Goal: Transaction & Acquisition: Book appointment/travel/reservation

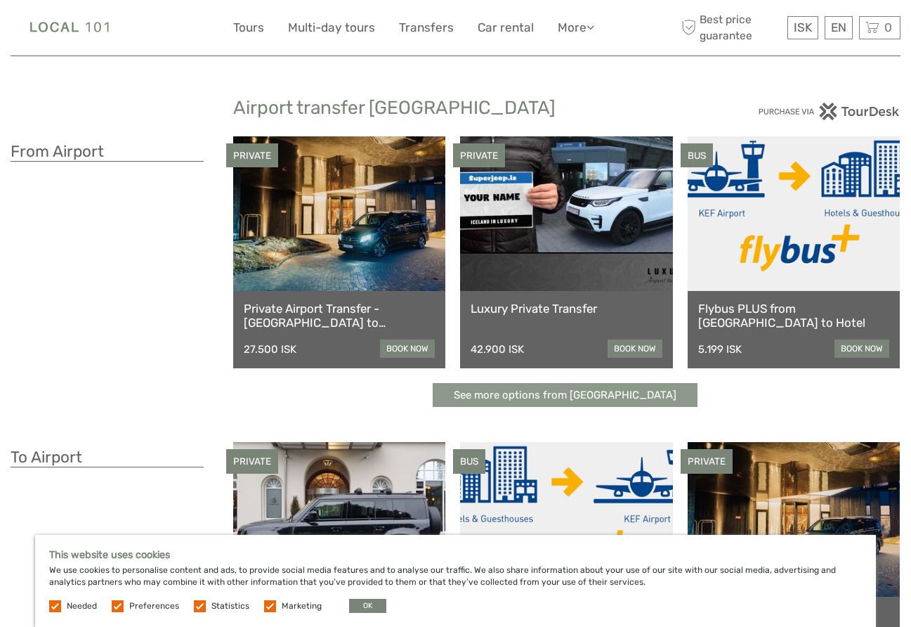
click at [487, 394] on link "See more options from [GEOGRAPHIC_DATA]" at bounding box center [565, 395] width 265 height 25
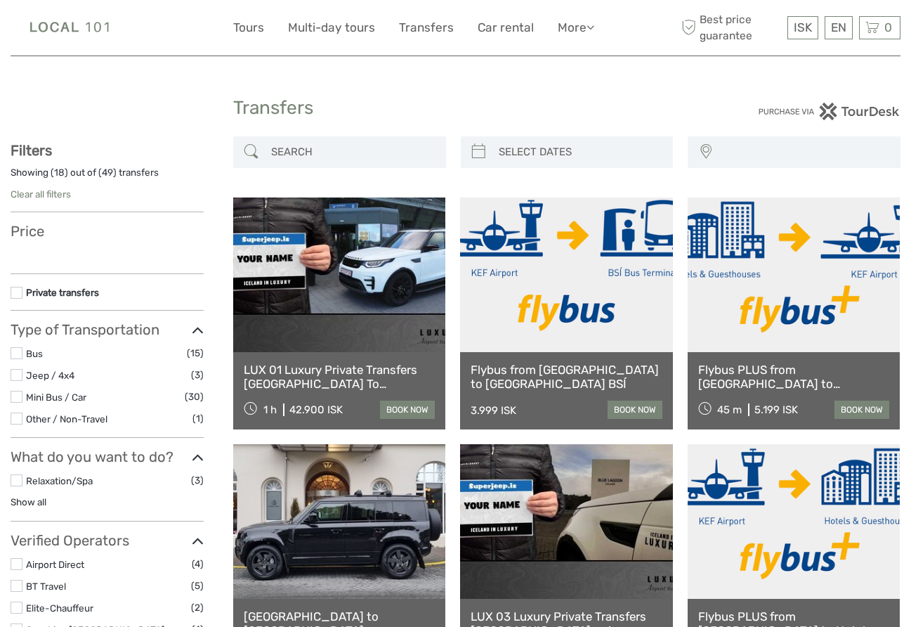
select select
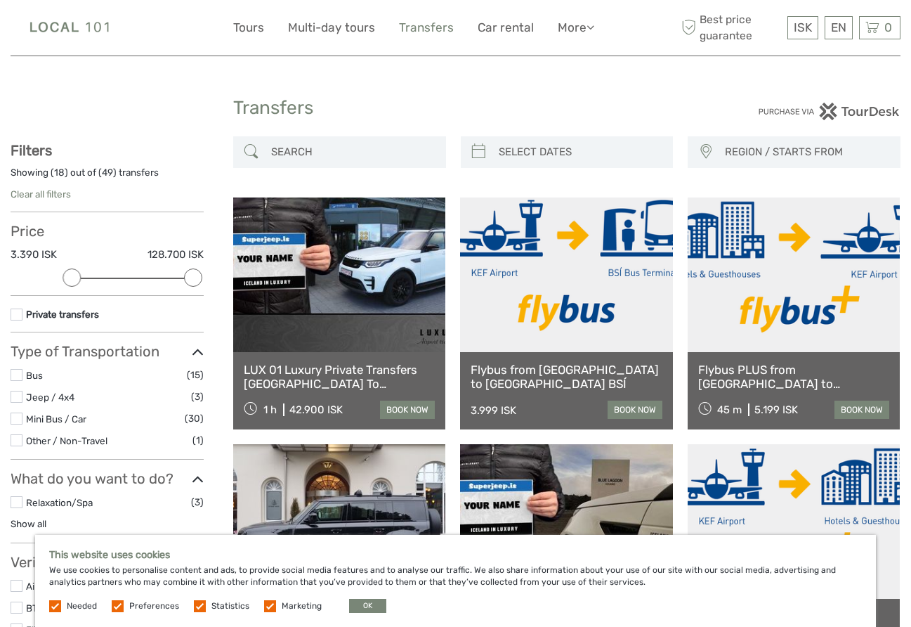
click at [426, 25] on link "Transfers" at bounding box center [426, 28] width 55 height 20
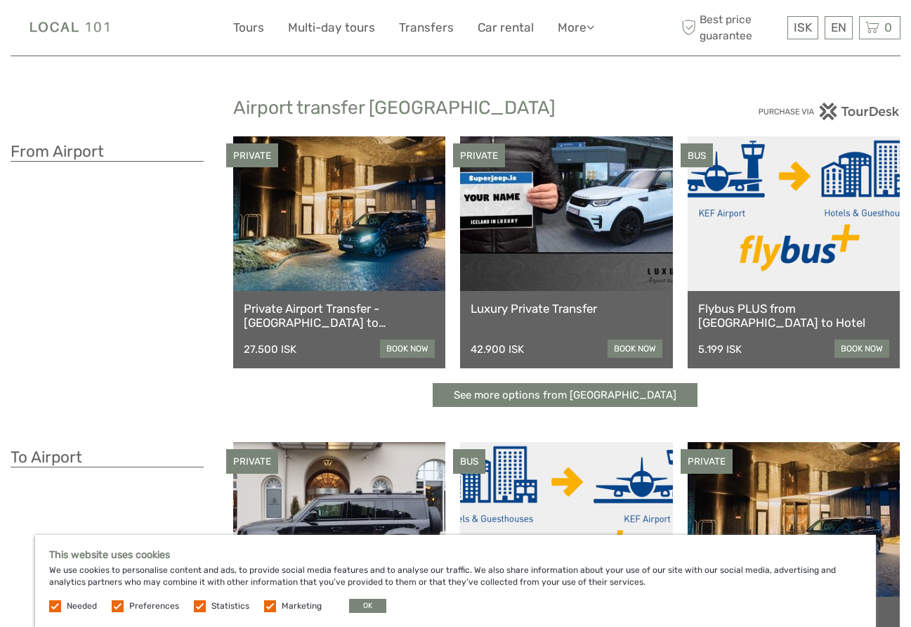
click at [797, 259] on link at bounding box center [794, 213] width 212 height 155
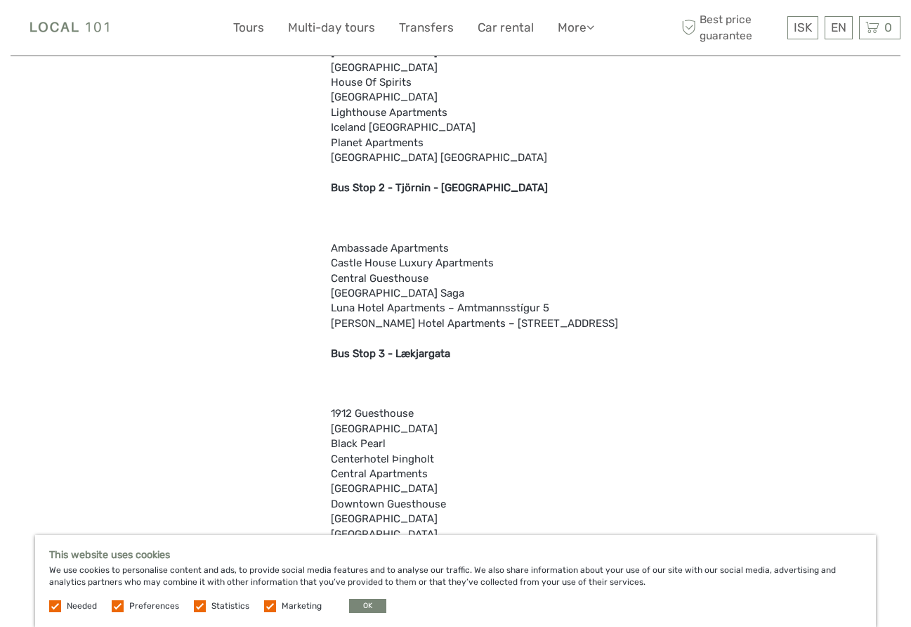
scroll to position [1178, 0]
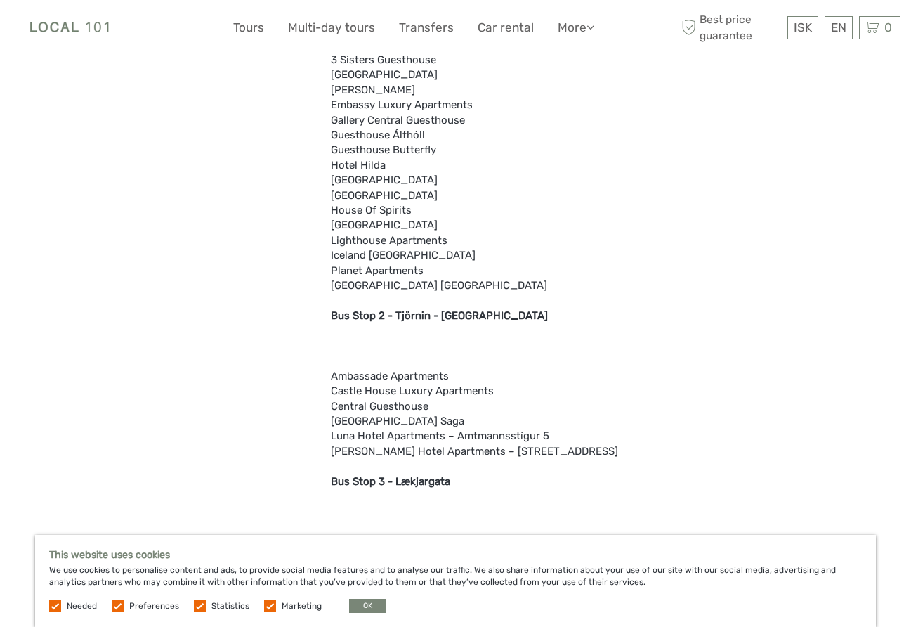
click at [58, 23] on img at bounding box center [71, 28] width 120 height 34
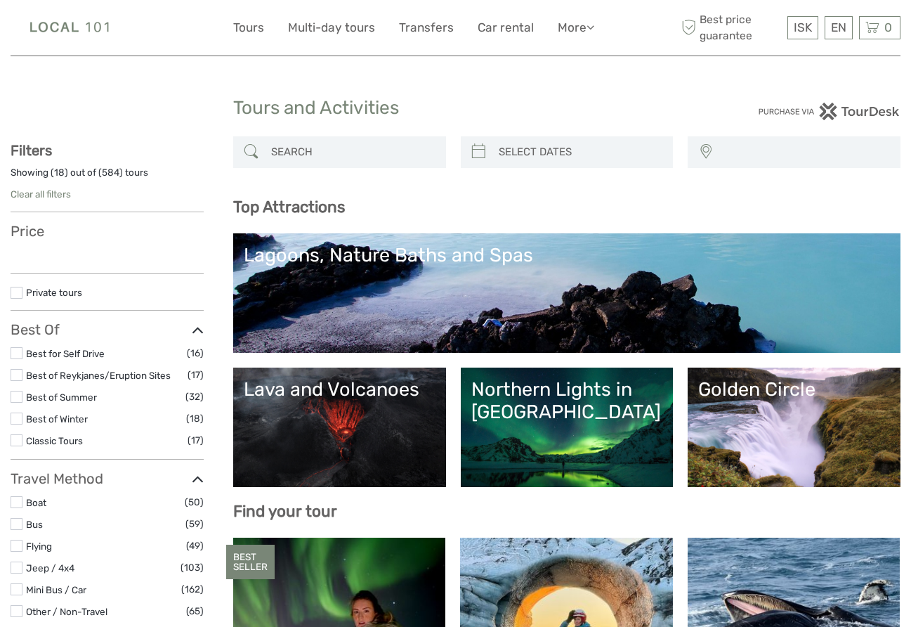
select select
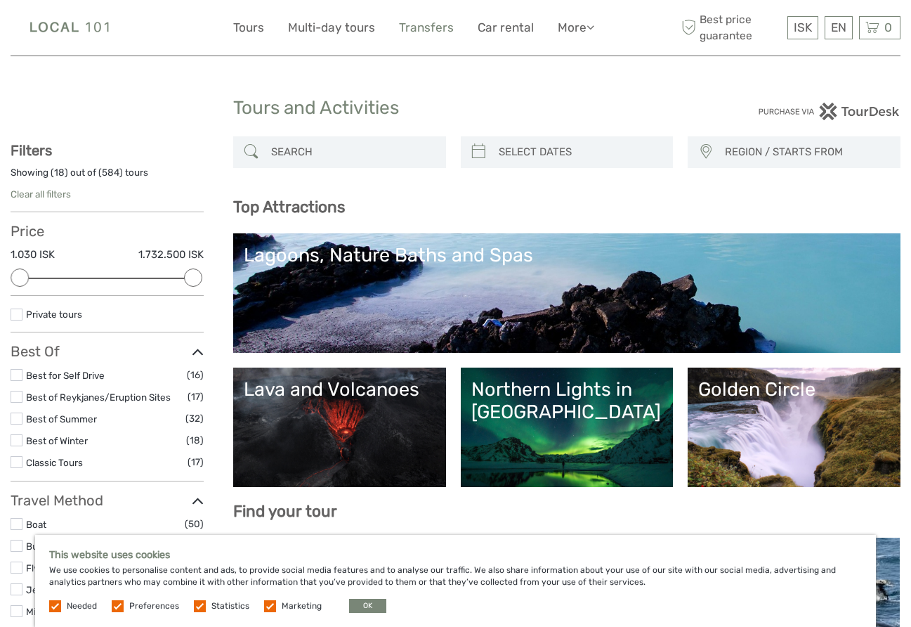
click at [419, 20] on link "Transfers" at bounding box center [426, 28] width 55 height 20
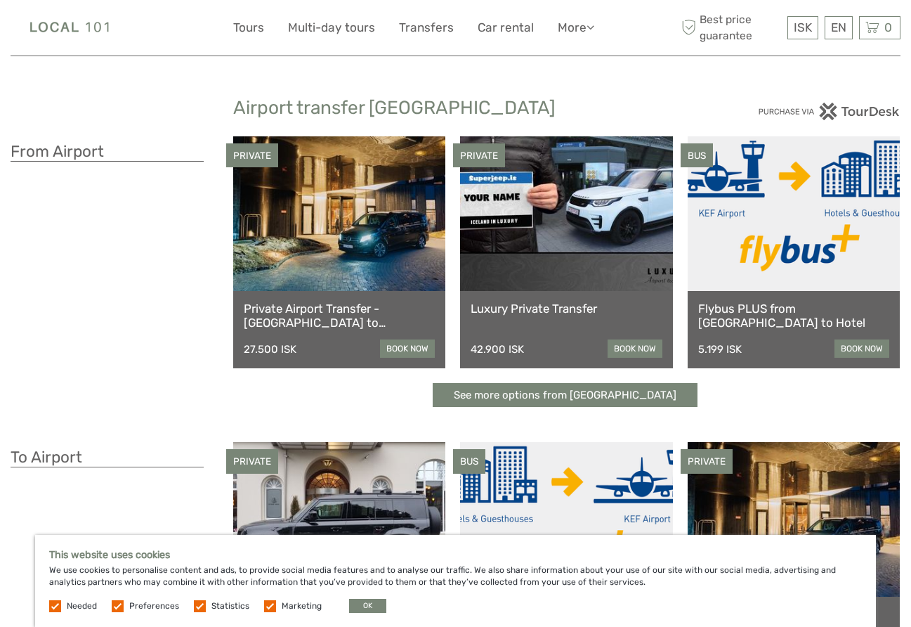
click at [764, 237] on link at bounding box center [794, 213] width 212 height 155
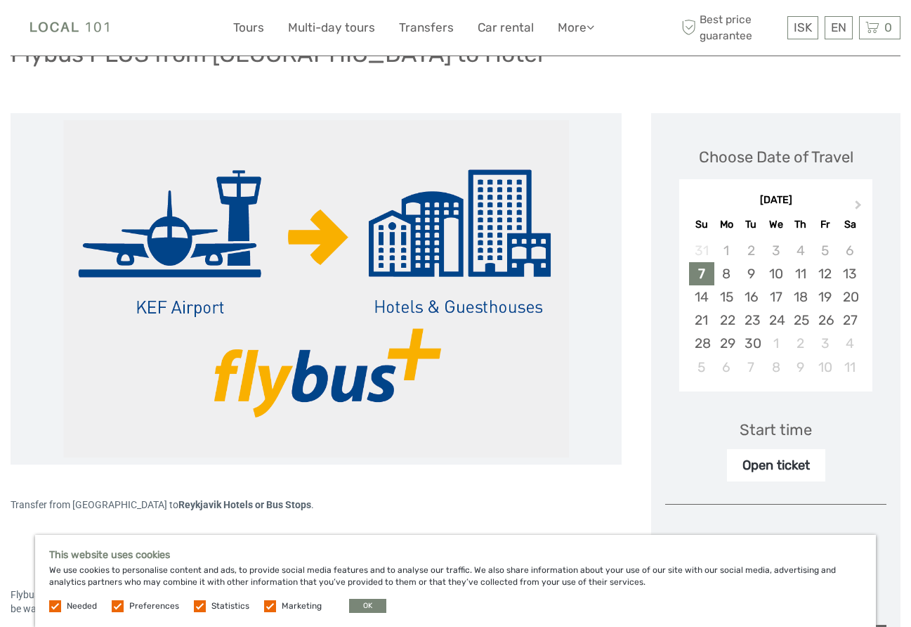
scroll to position [126, 0]
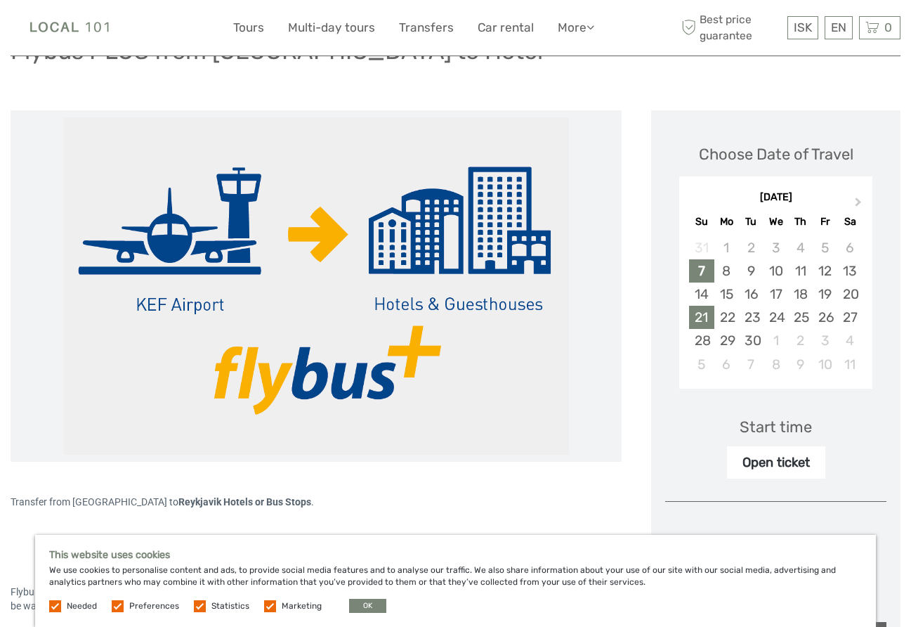
click at [703, 314] on div "21" at bounding box center [701, 317] width 25 height 23
click at [769, 429] on div "Start time" at bounding box center [776, 427] width 72 height 22
click at [765, 462] on div "Open ticket" at bounding box center [776, 462] width 98 height 32
click at [750, 490] on div "Choose Date of Travel Next Month September 2025 Su Mo Tu We Th Fr Sa 31 1 2 3 4…" at bounding box center [775, 531] width 249 height 842
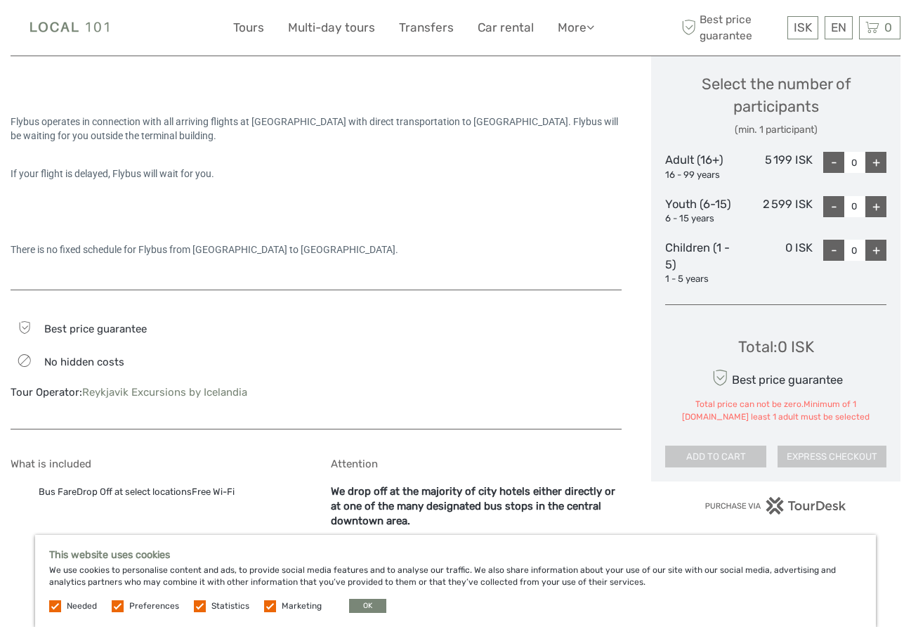
scroll to position [546, 0]
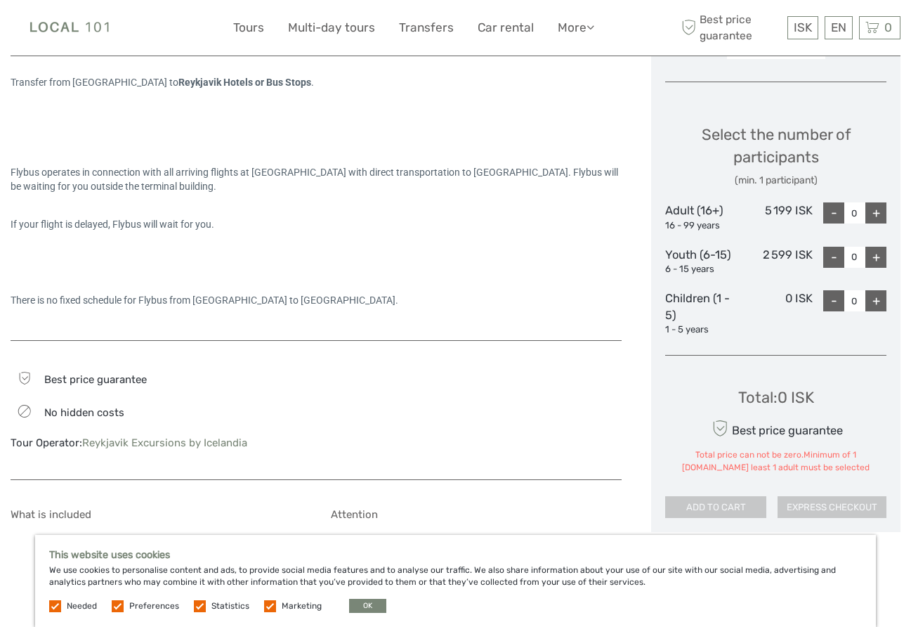
click at [875, 217] on div "+" at bounding box center [876, 212] width 21 height 21
type input "1"
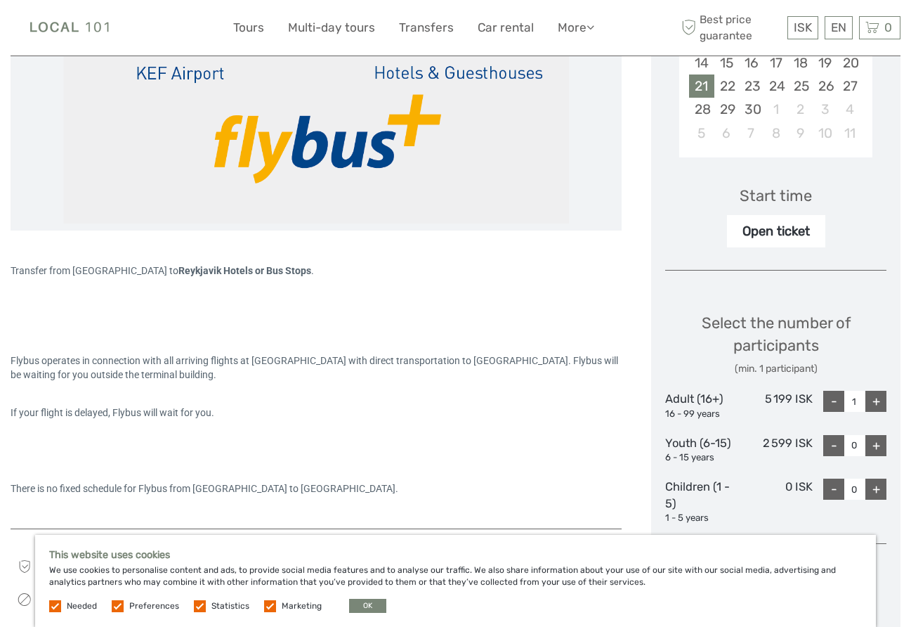
scroll to position [278, 0]
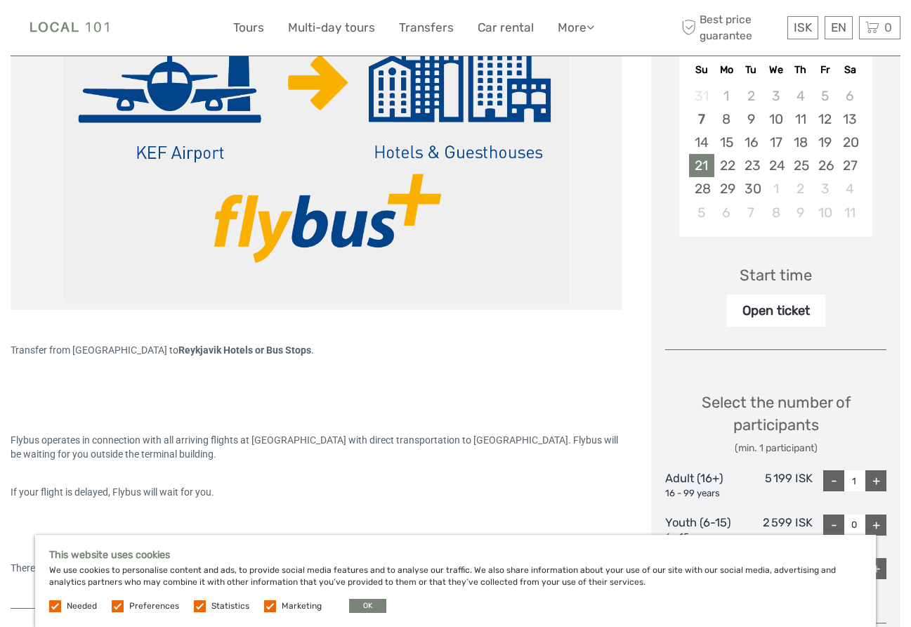
click at [770, 273] on div "Start time" at bounding box center [776, 275] width 72 height 22
click at [775, 306] on div "Open ticket" at bounding box center [776, 310] width 98 height 32
click at [772, 278] on div "Start time" at bounding box center [776, 275] width 72 height 22
click at [814, 276] on div "Start time Open ticket" at bounding box center [775, 286] width 221 height 82
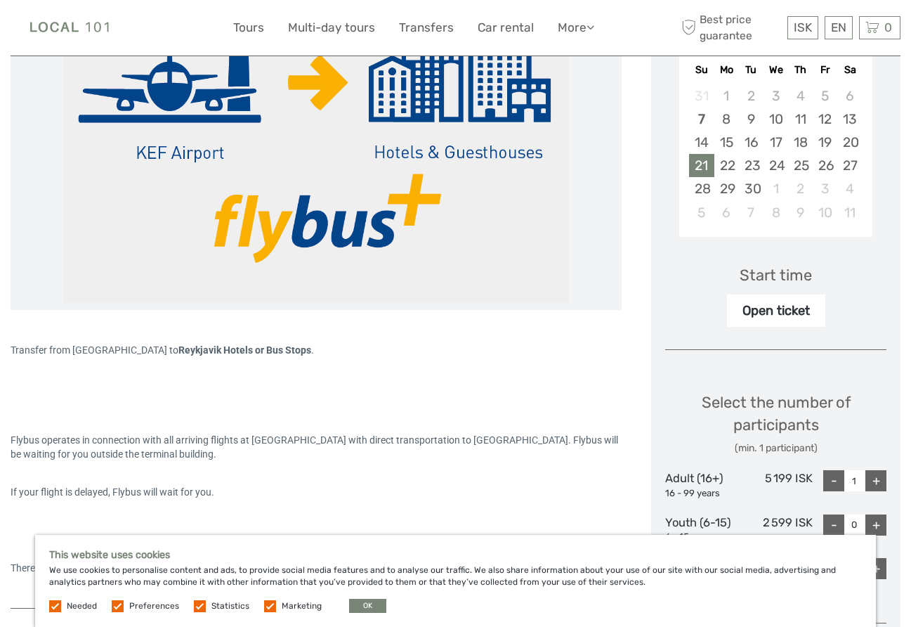
click at [797, 276] on div "Start time" at bounding box center [776, 275] width 72 height 22
click at [794, 304] on div "Open ticket" at bounding box center [776, 310] width 98 height 32
click at [760, 340] on div "Choose Date of Travel Next Month September 2025 Su Mo Tu We Th Fr Sa 31 1 2 3 4…" at bounding box center [775, 368] width 249 height 819
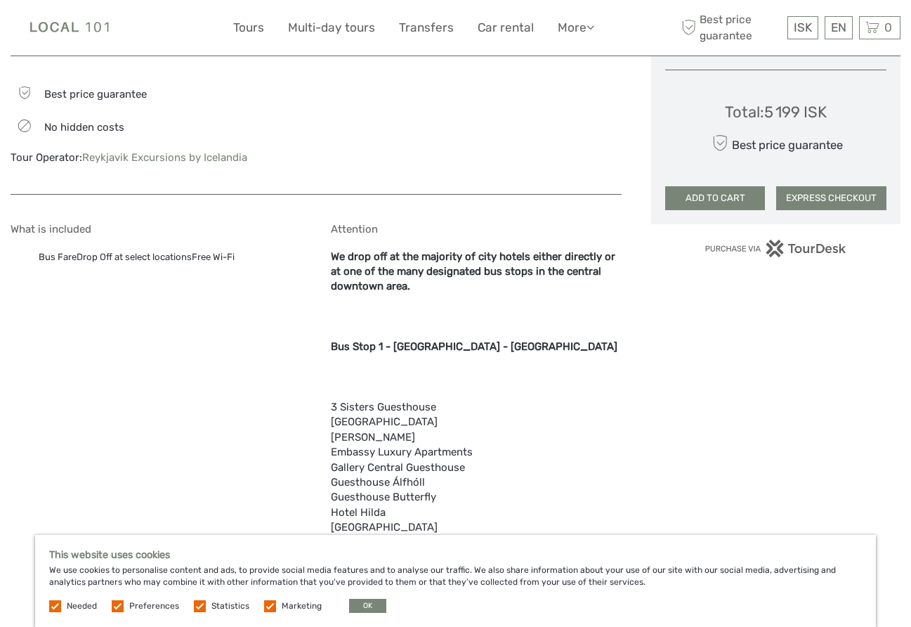
scroll to position [721, 0]
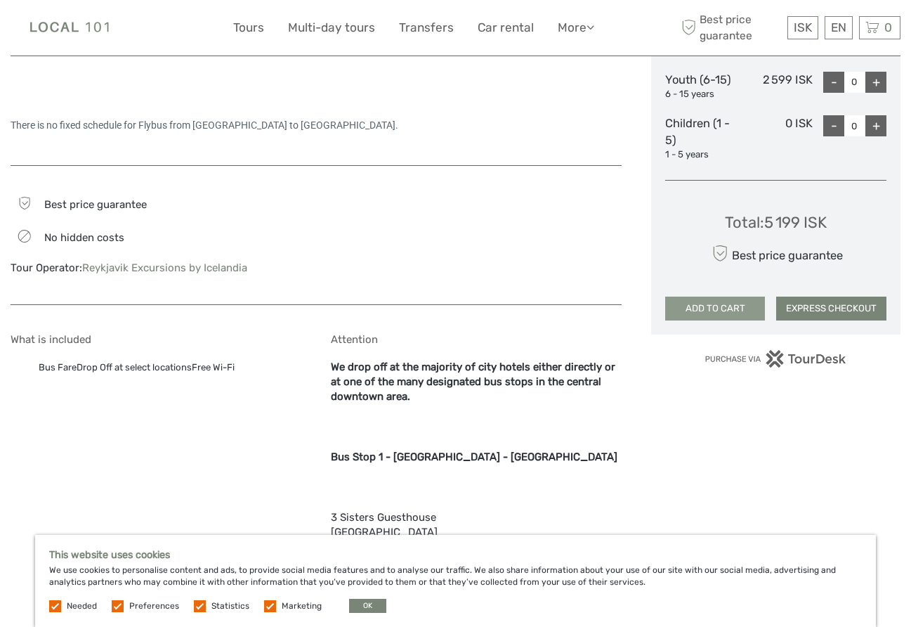
click at [715, 305] on button "ADD TO CART" at bounding box center [715, 309] width 100 height 24
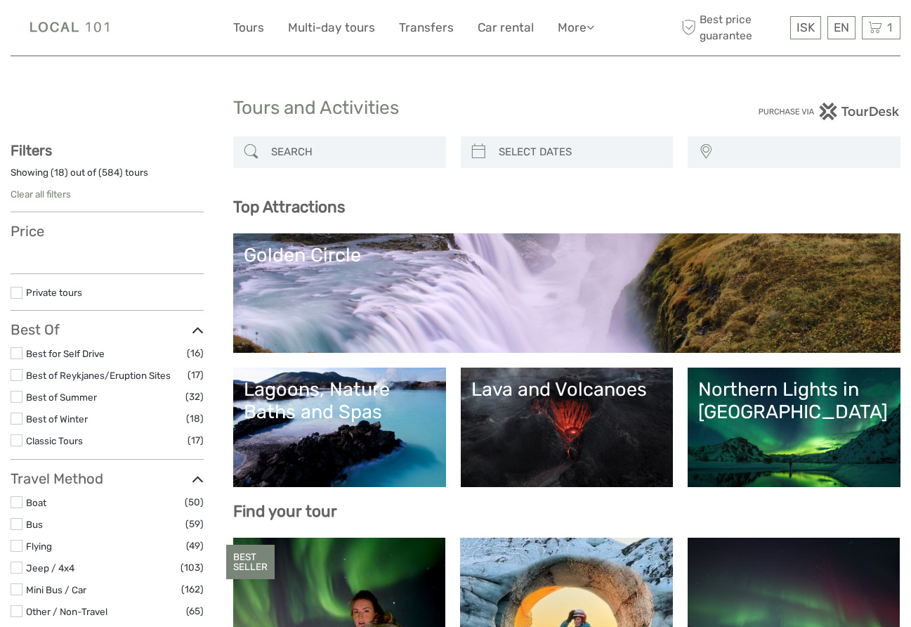
select select
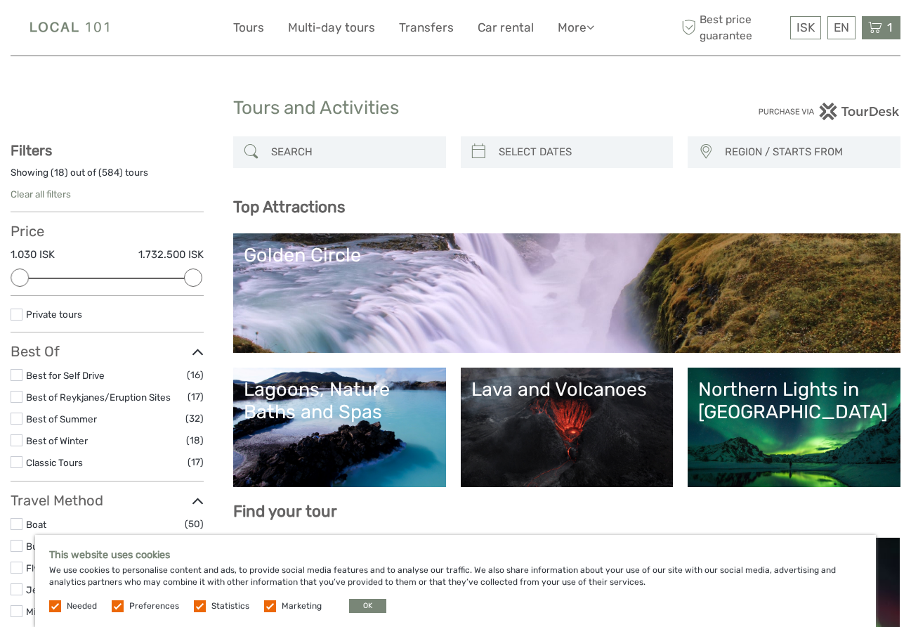
click at [875, 27] on icon at bounding box center [875, 28] width 14 height 18
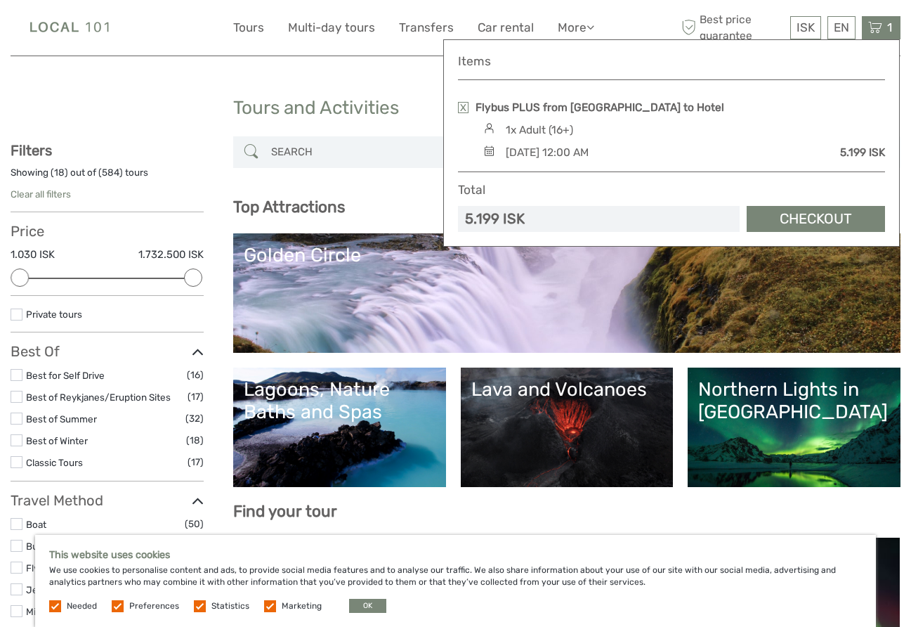
click at [460, 107] on link at bounding box center [463, 107] width 11 height 11
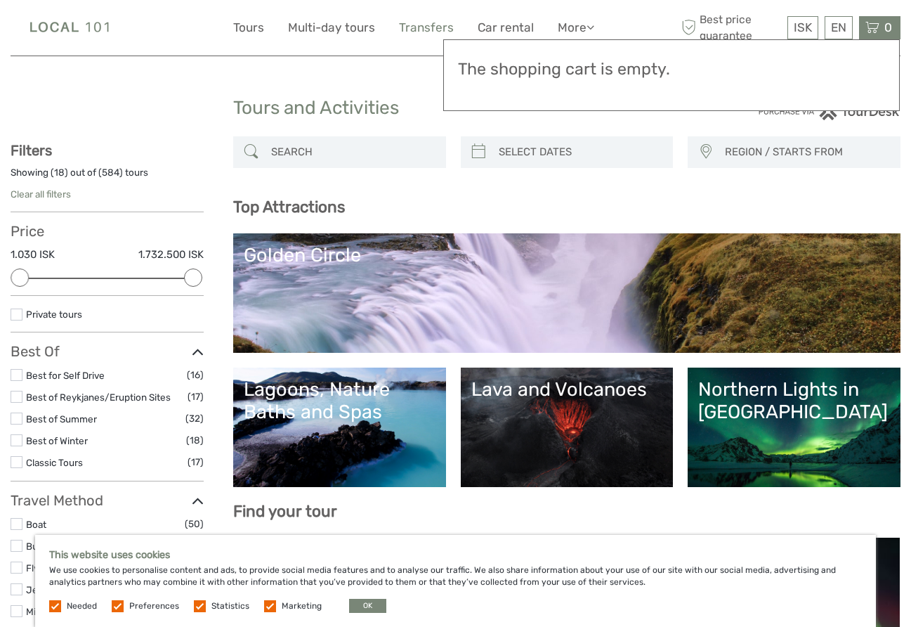
click at [408, 27] on link "Transfers" at bounding box center [426, 28] width 55 height 20
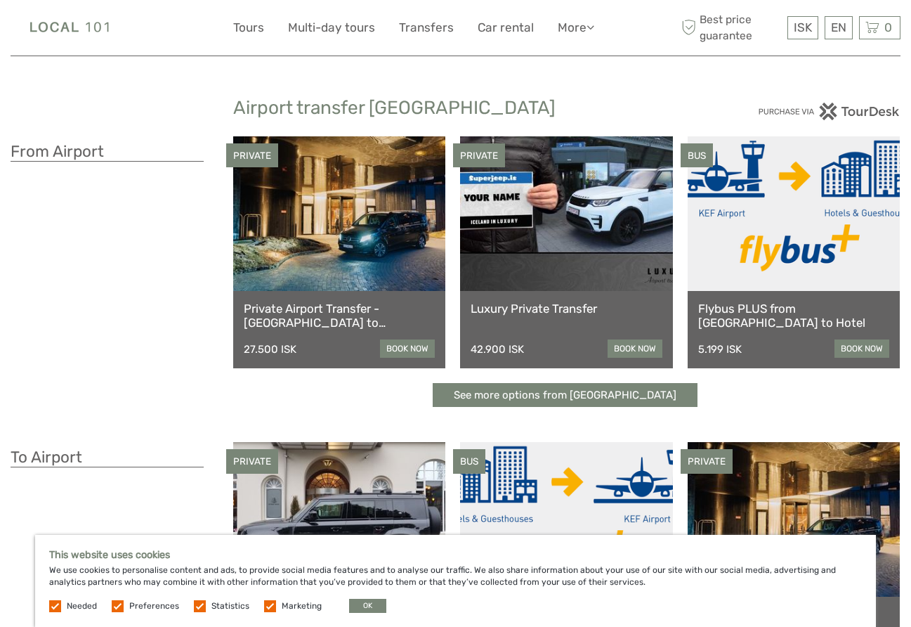
click at [769, 226] on link at bounding box center [794, 213] width 212 height 155
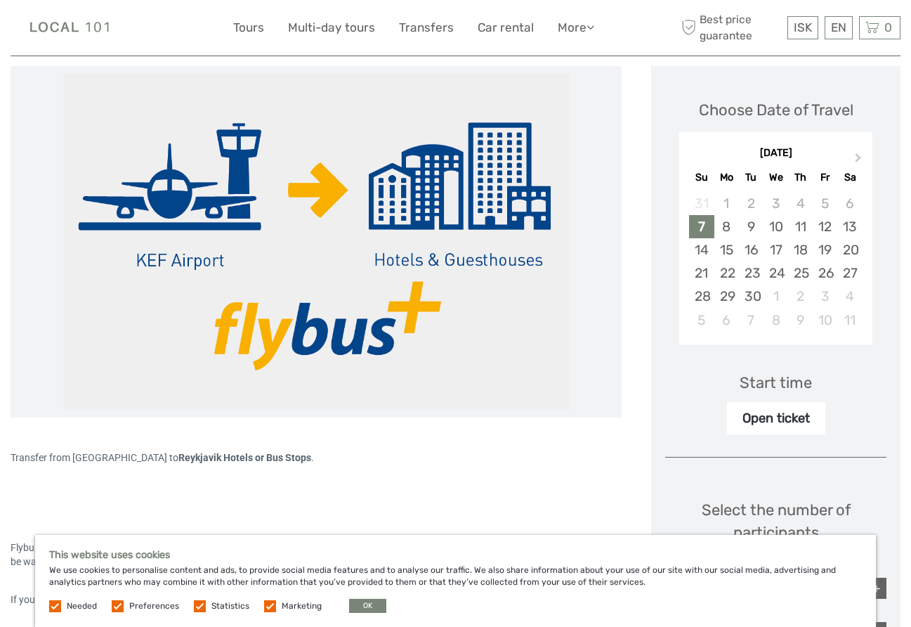
scroll to position [172, 0]
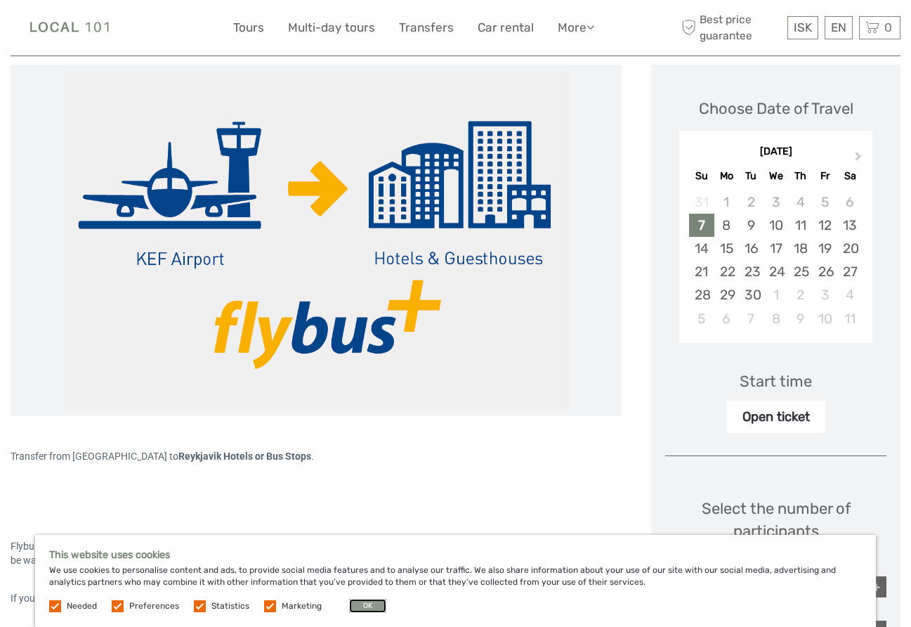
click at [360, 611] on button "OK" at bounding box center [367, 606] width 37 height 14
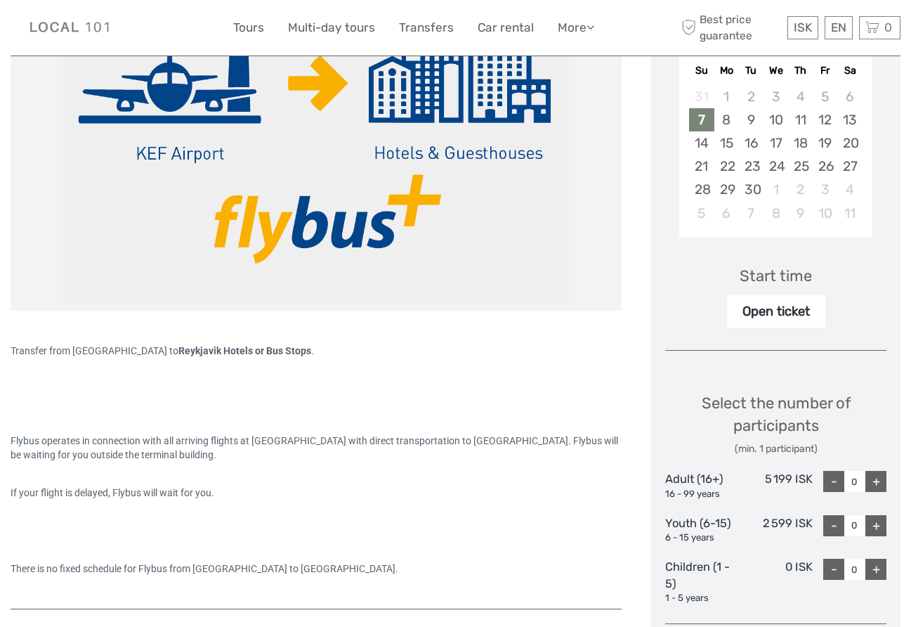
scroll to position [280, 0]
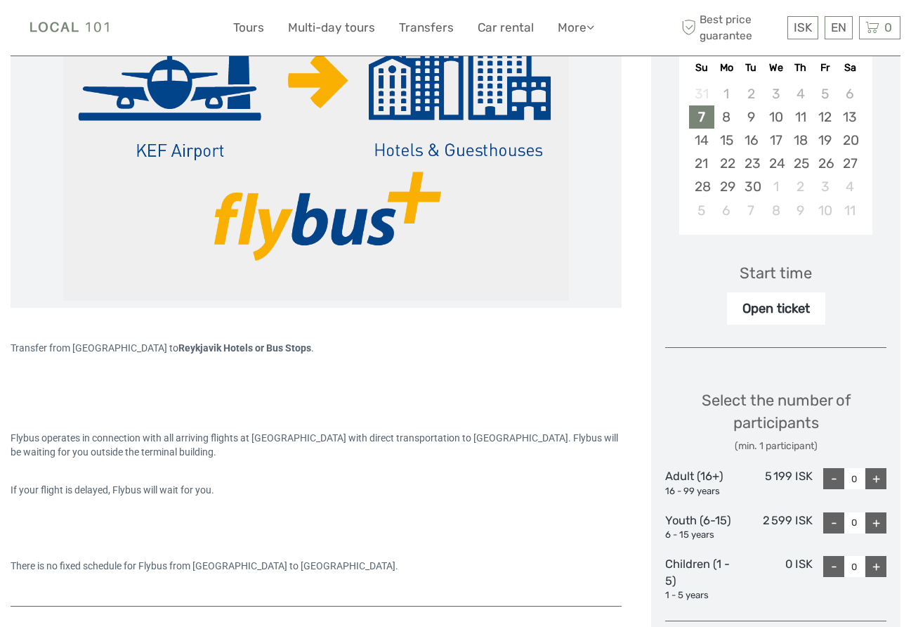
click at [876, 476] on div "+" at bounding box center [876, 478] width 21 height 21
type input "1"
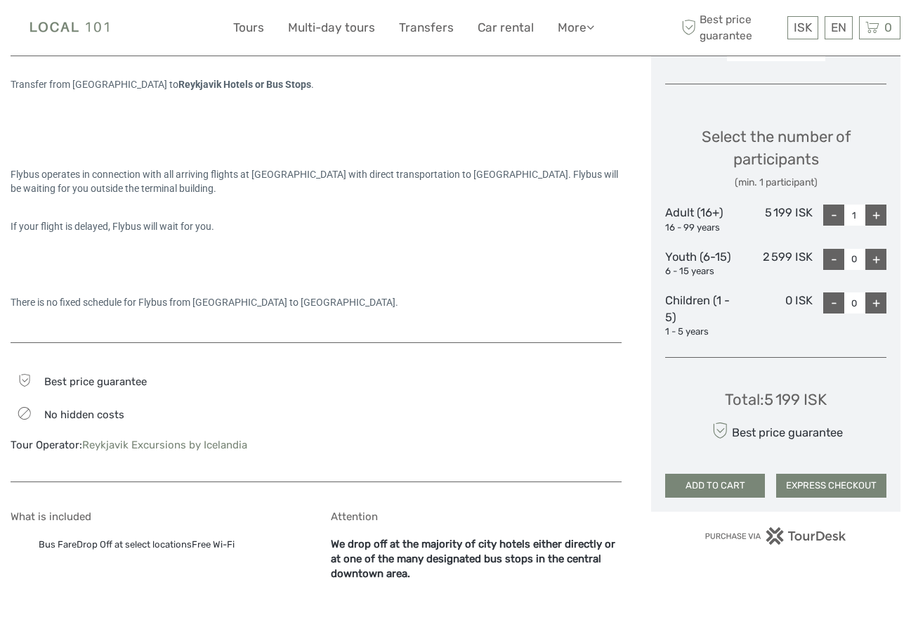
scroll to position [559, 0]
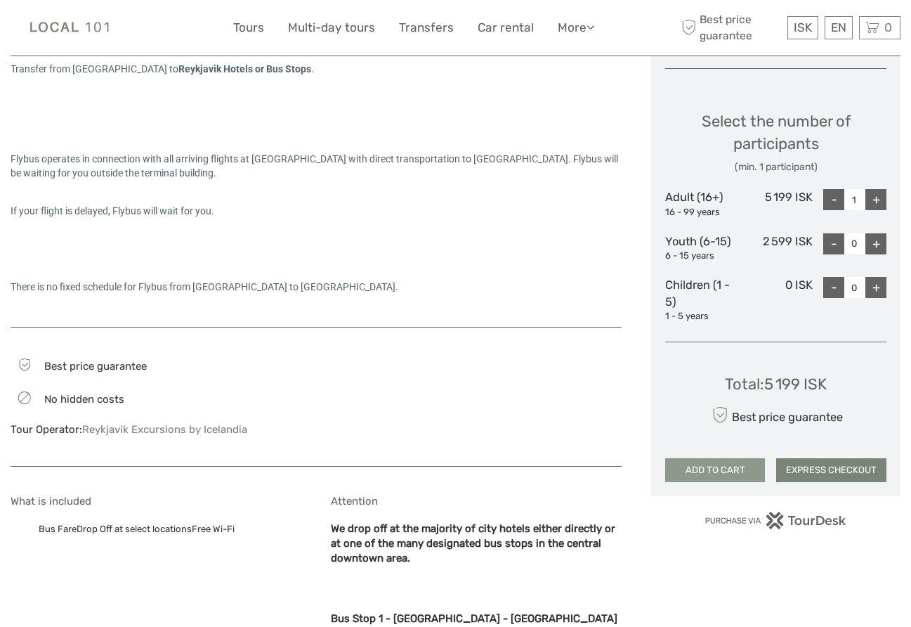
click at [719, 471] on button "ADD TO CART" at bounding box center [715, 470] width 100 height 24
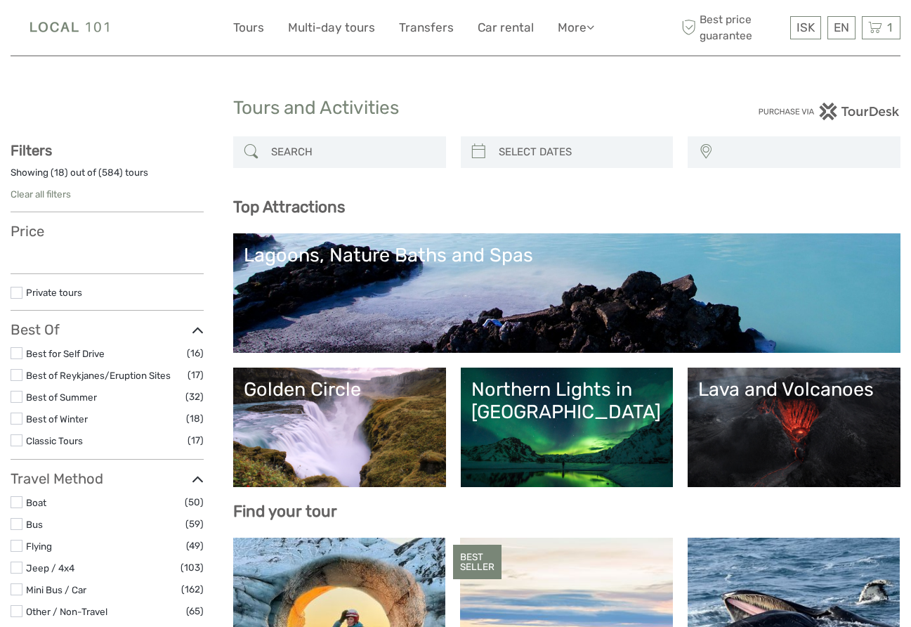
select select
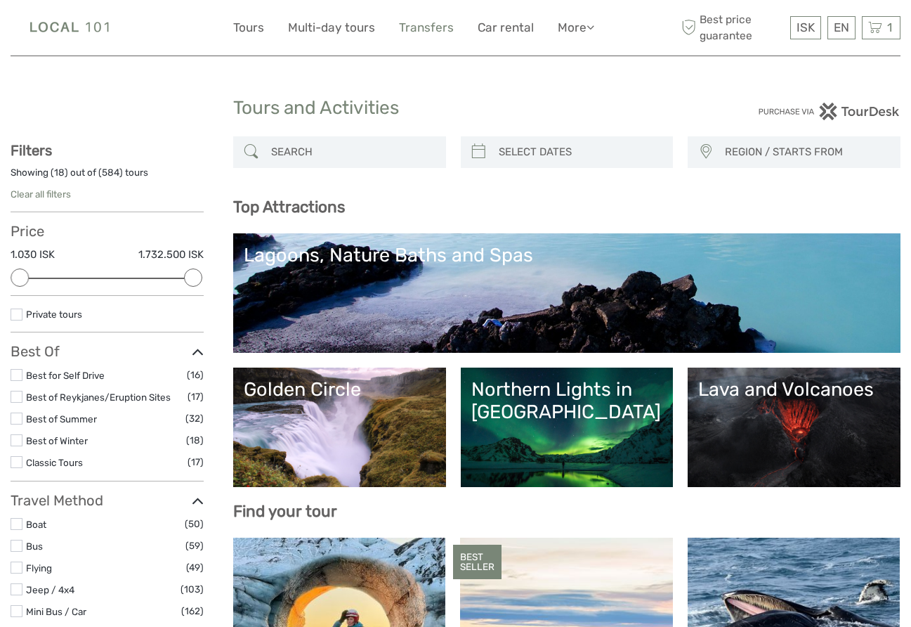
click at [419, 27] on link "Transfers" at bounding box center [426, 28] width 55 height 20
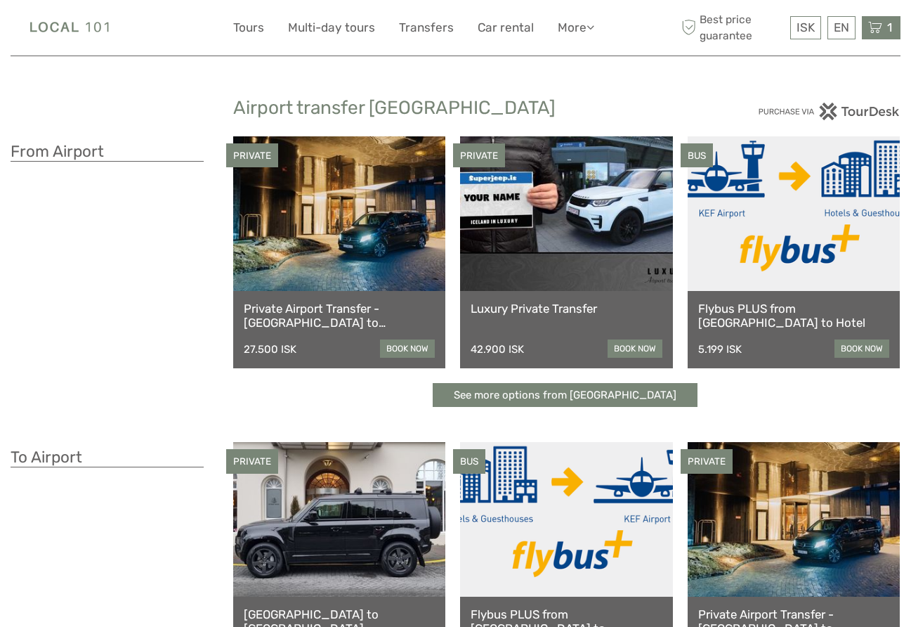
click at [878, 25] on icon at bounding box center [875, 28] width 14 height 18
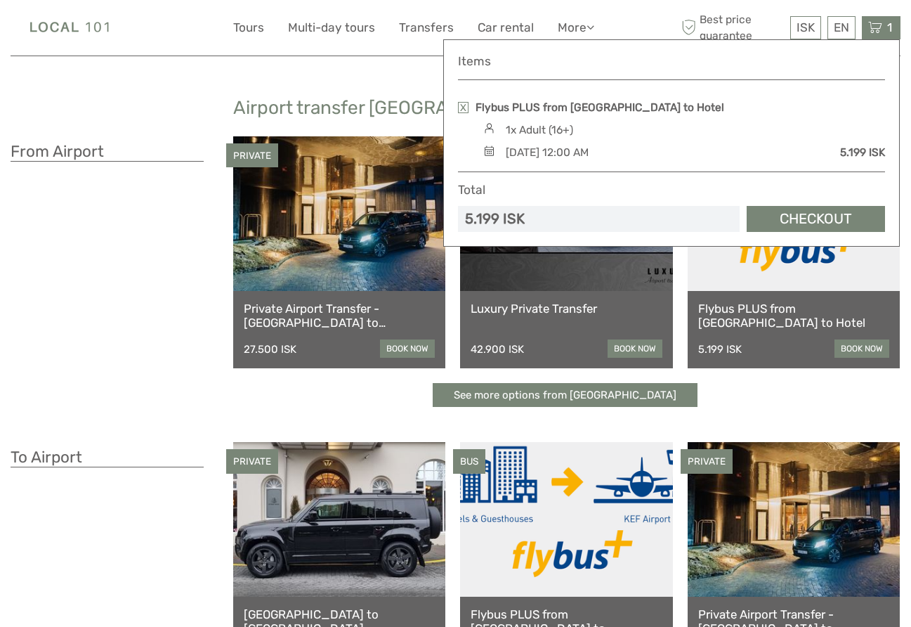
click at [589, 154] on div "[DATE] 12:00 AM" at bounding box center [547, 152] width 83 height 15
click at [460, 108] on link at bounding box center [463, 107] width 11 height 11
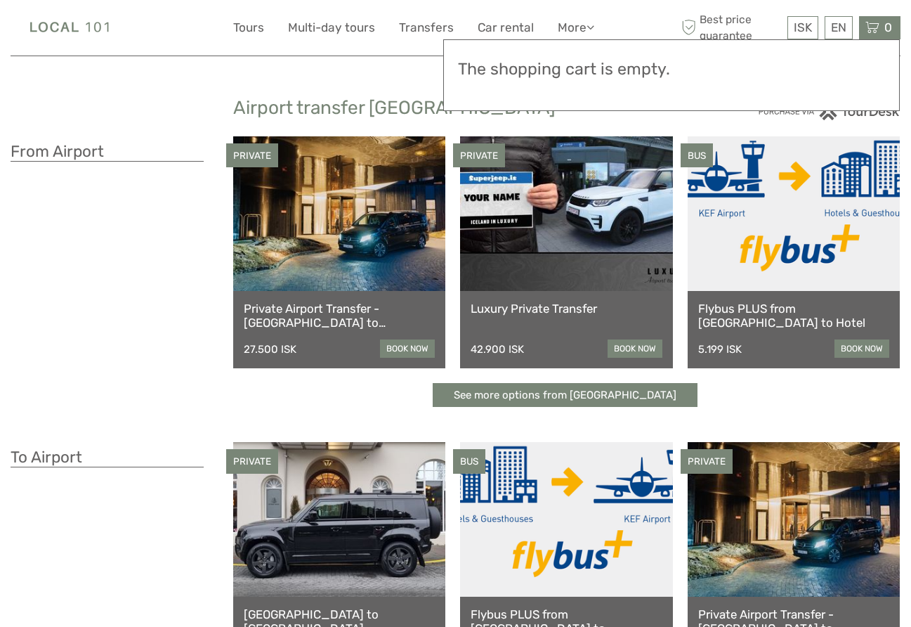
click at [748, 321] on link "Flybus PLUS from [GEOGRAPHIC_DATA] to Hotel" at bounding box center [793, 315] width 191 height 29
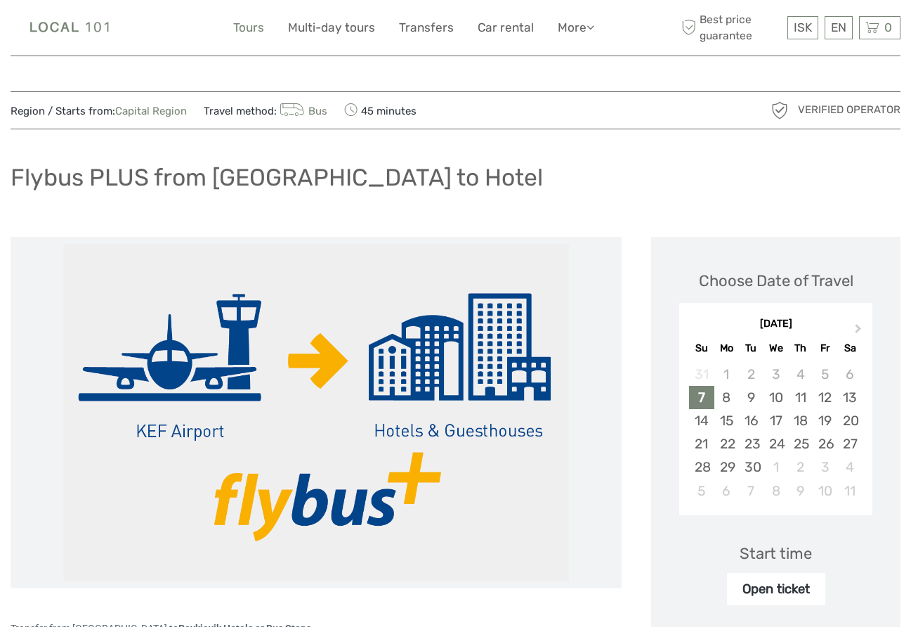
click at [249, 24] on link "Tours" at bounding box center [248, 28] width 31 height 20
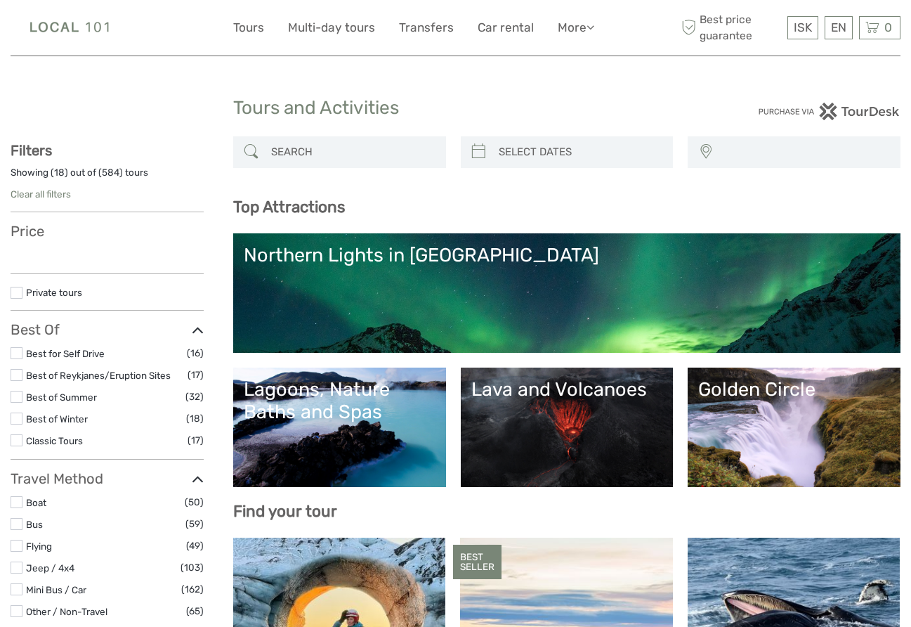
select select
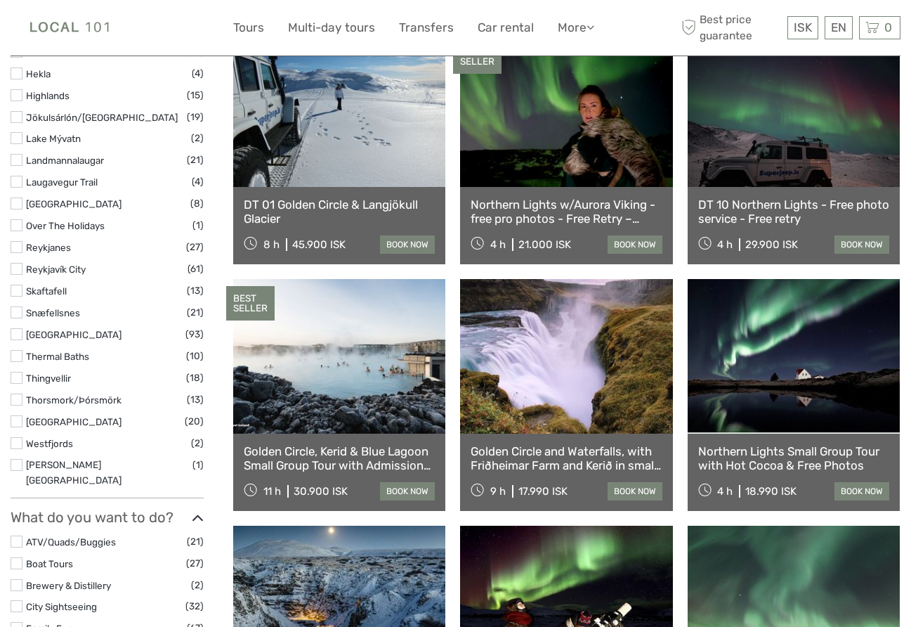
scroll to position [754, 0]
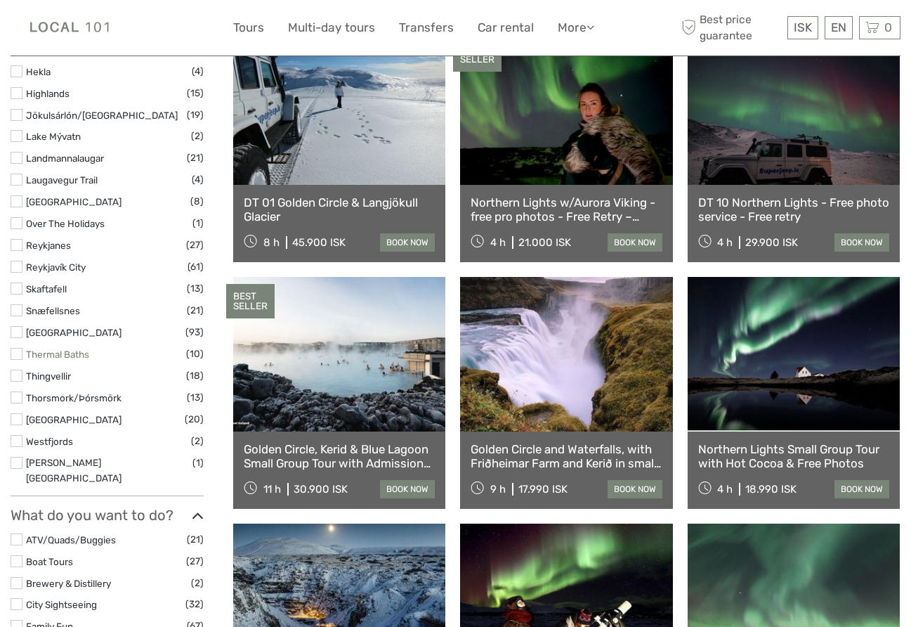
click at [46, 350] on link "Thermal Baths" at bounding box center [57, 353] width 63 height 11
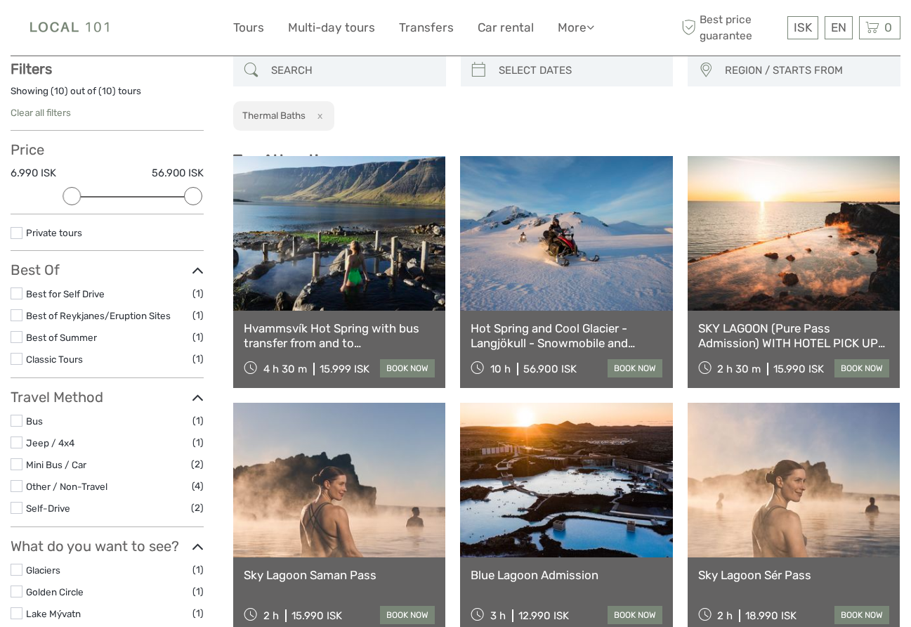
scroll to position [79, 0]
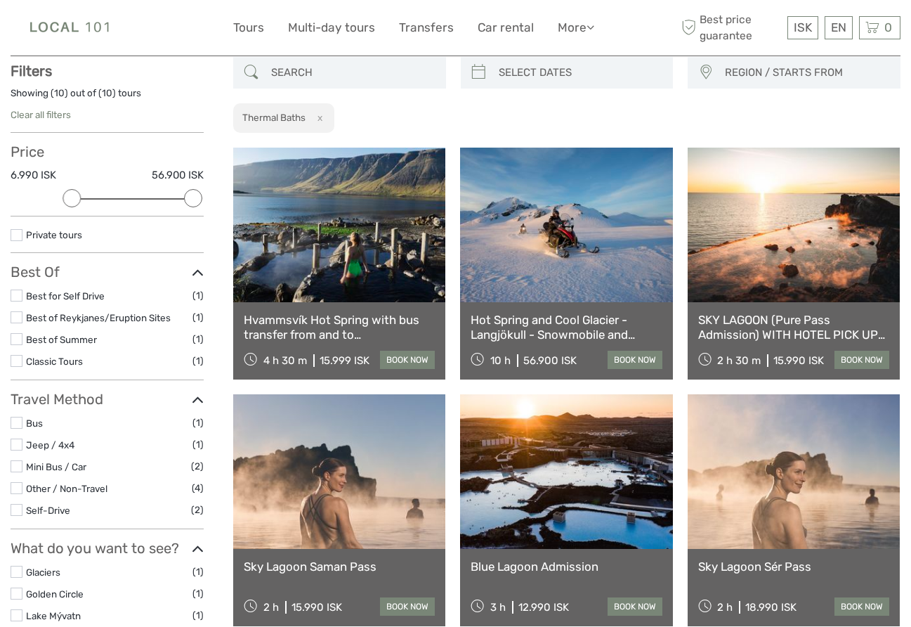
click at [804, 292] on link at bounding box center [794, 225] width 212 height 155
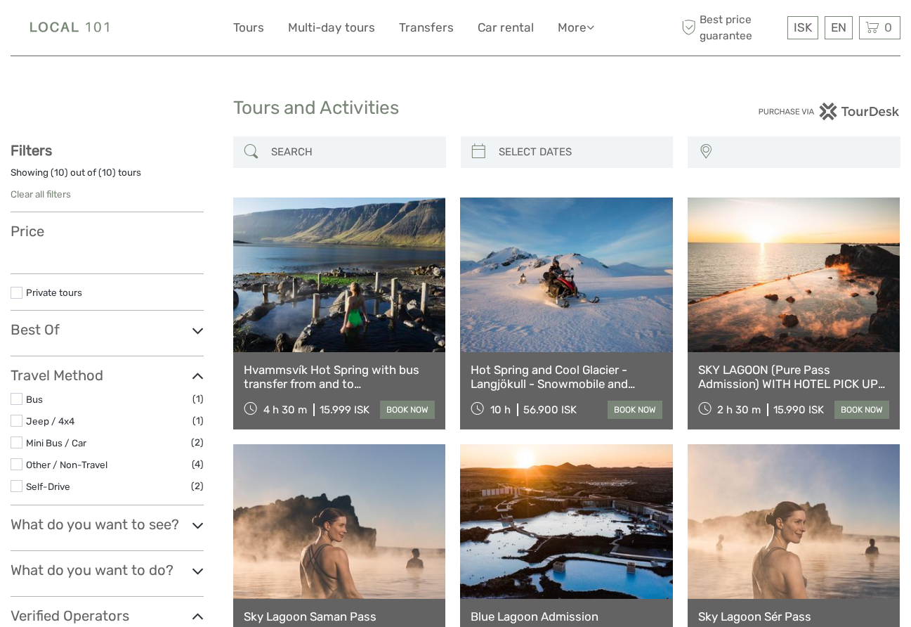
select select
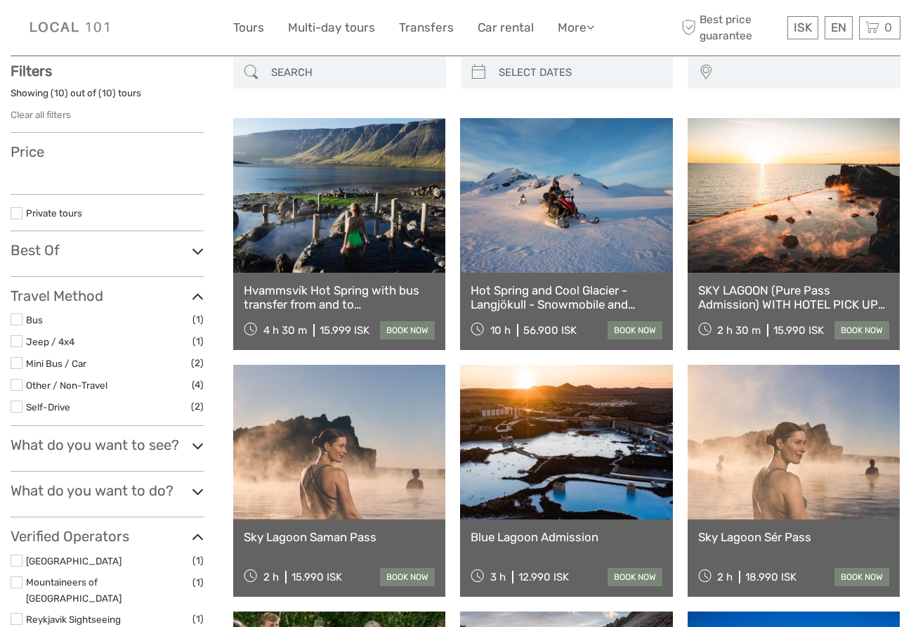
select select
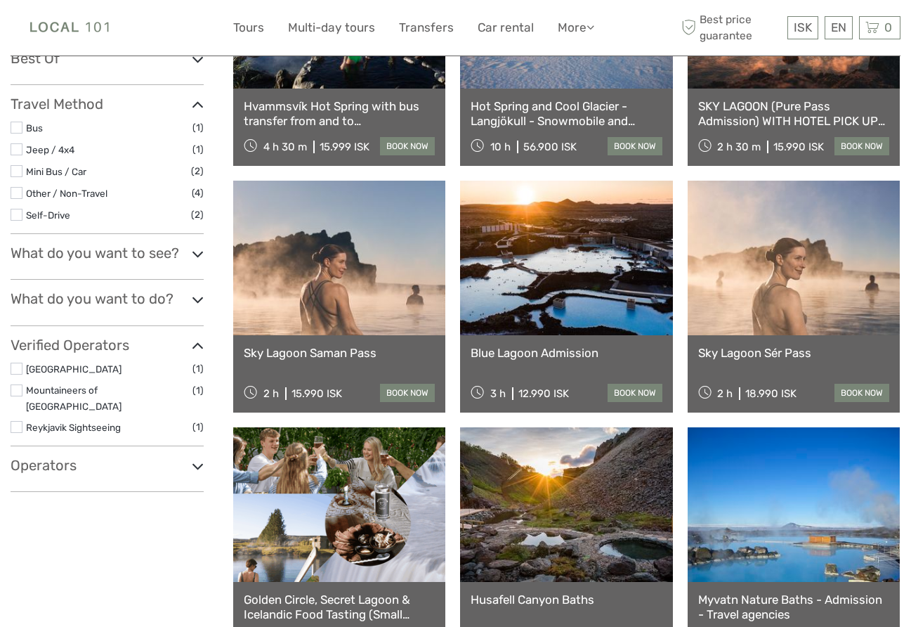
scroll to position [296, 0]
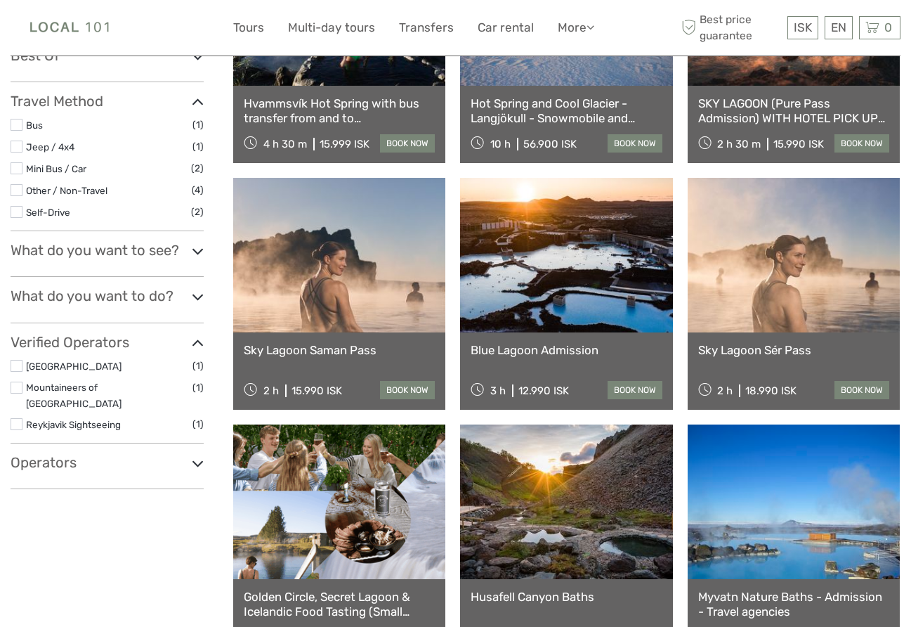
click at [795, 299] on link at bounding box center [794, 255] width 212 height 155
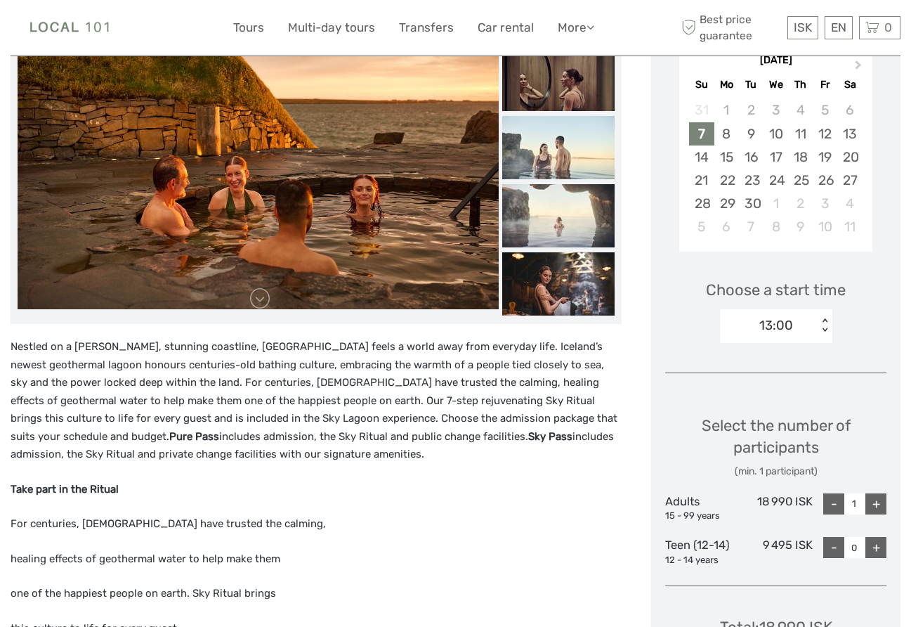
scroll to position [252, 0]
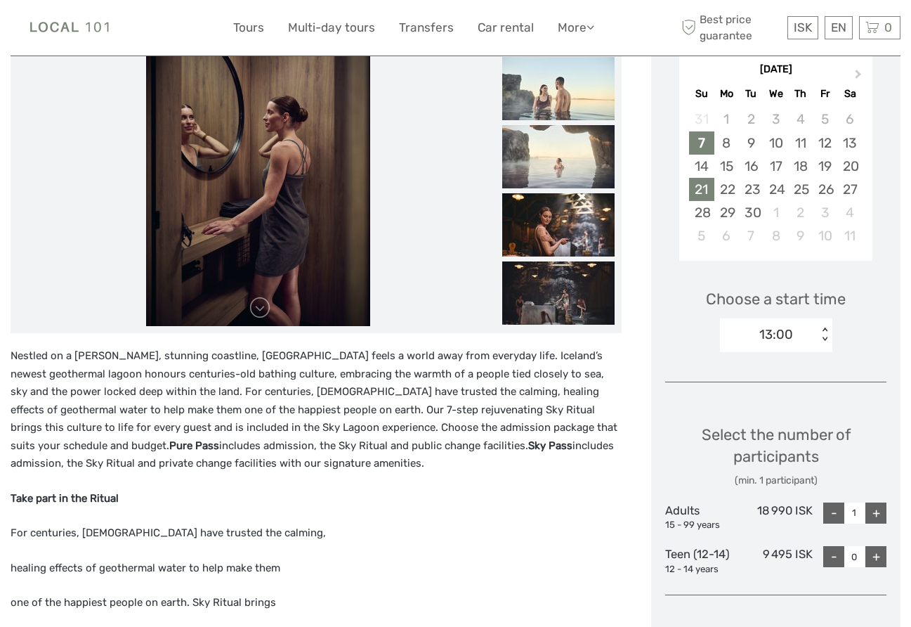
click at [703, 186] on div "21" at bounding box center [701, 189] width 25 height 23
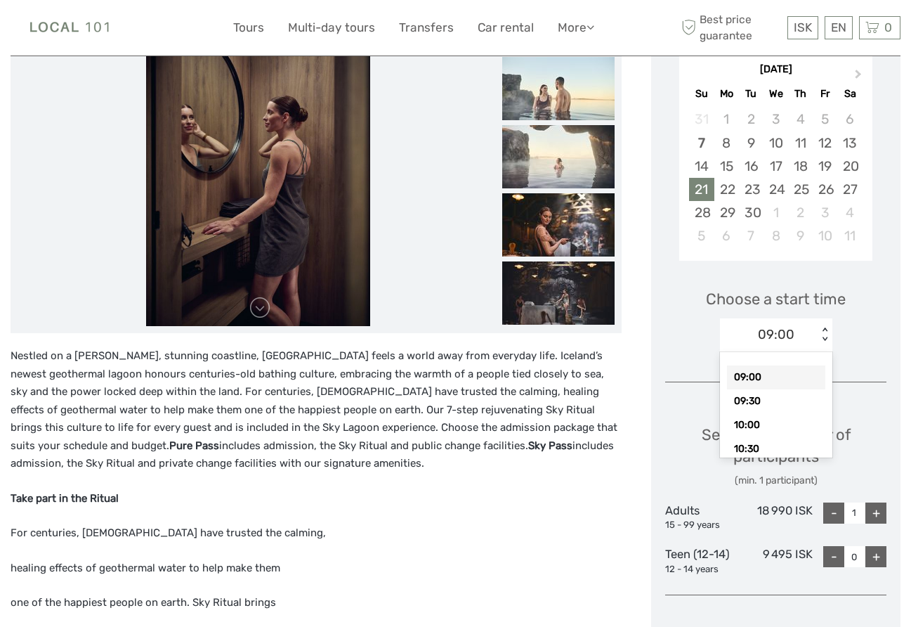
click at [823, 338] on div "< >" at bounding box center [825, 334] width 12 height 15
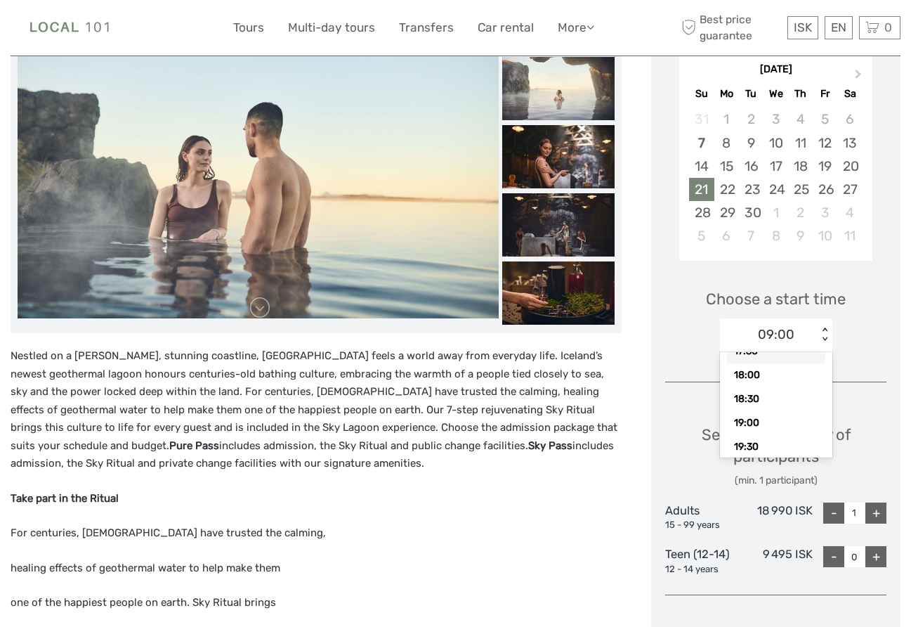
scroll to position [438, 0]
click at [749, 372] on div "18:00" at bounding box center [776, 369] width 98 height 24
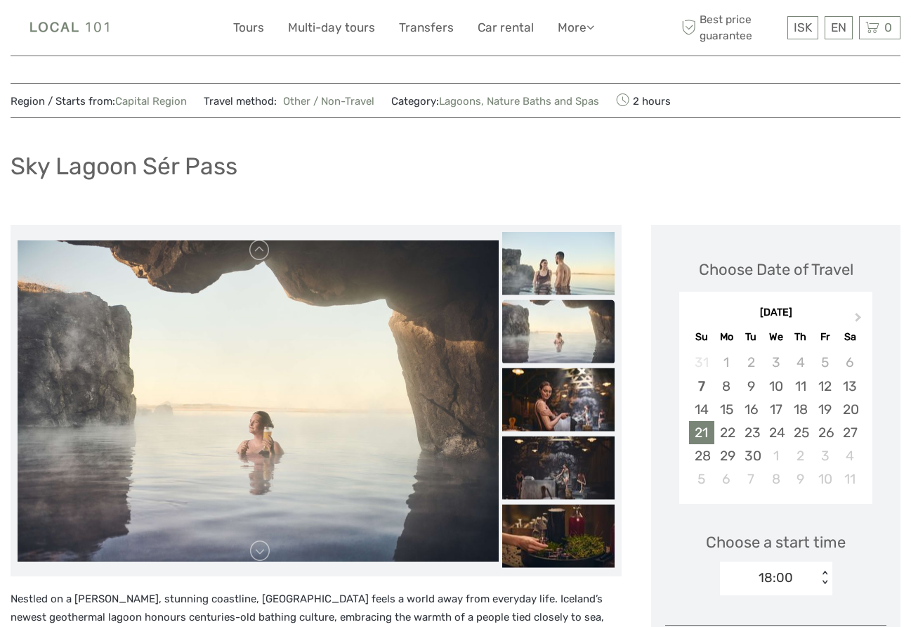
scroll to position [0, 0]
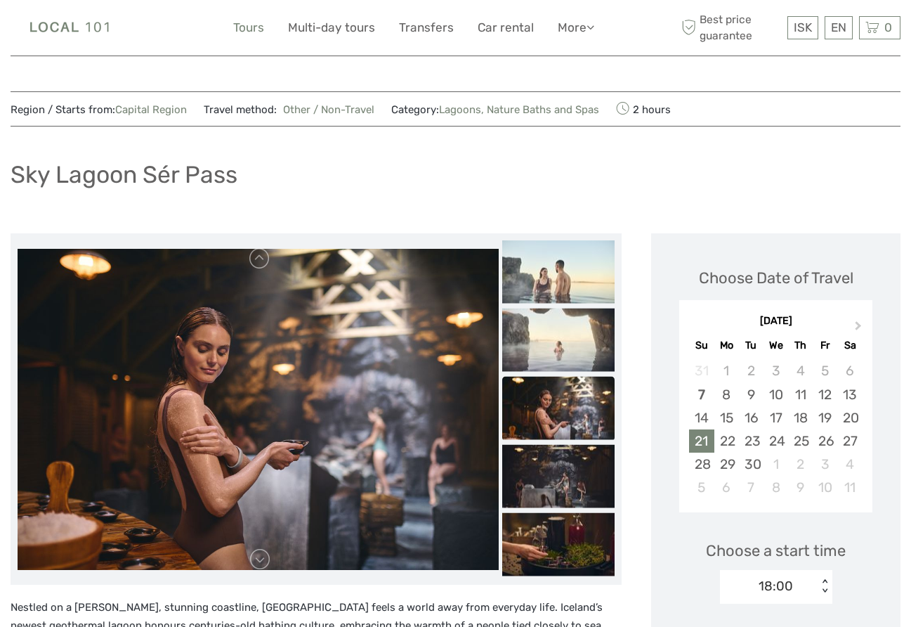
click at [249, 25] on link "Tours" at bounding box center [248, 28] width 31 height 20
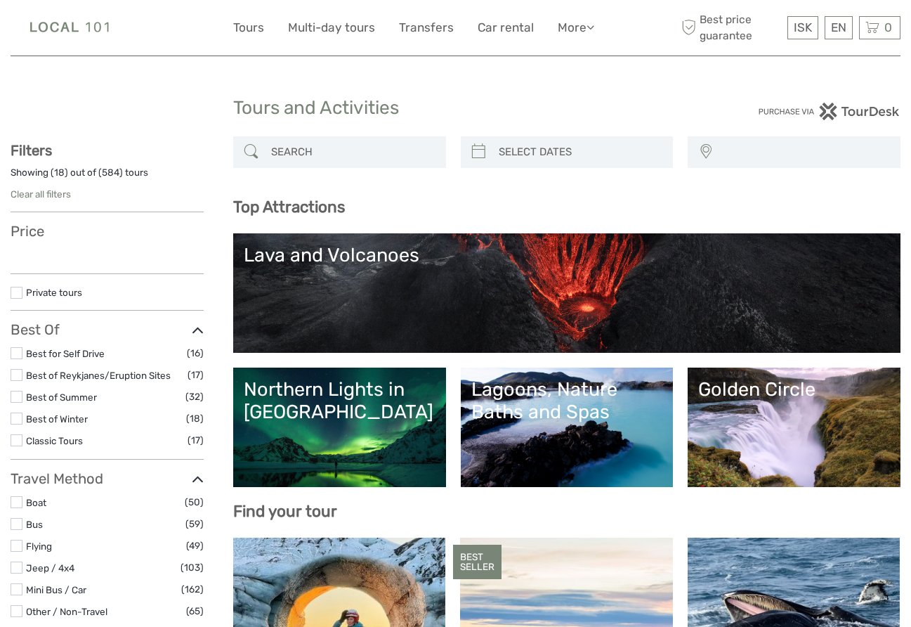
select select
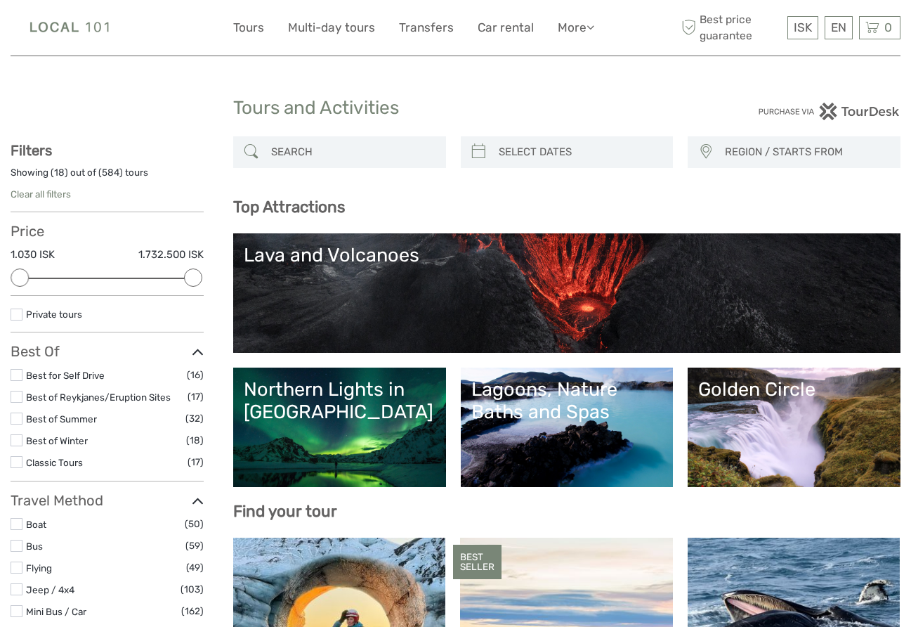
click at [337, 255] on div "Lava and Volcanoes" at bounding box center [567, 255] width 646 height 22
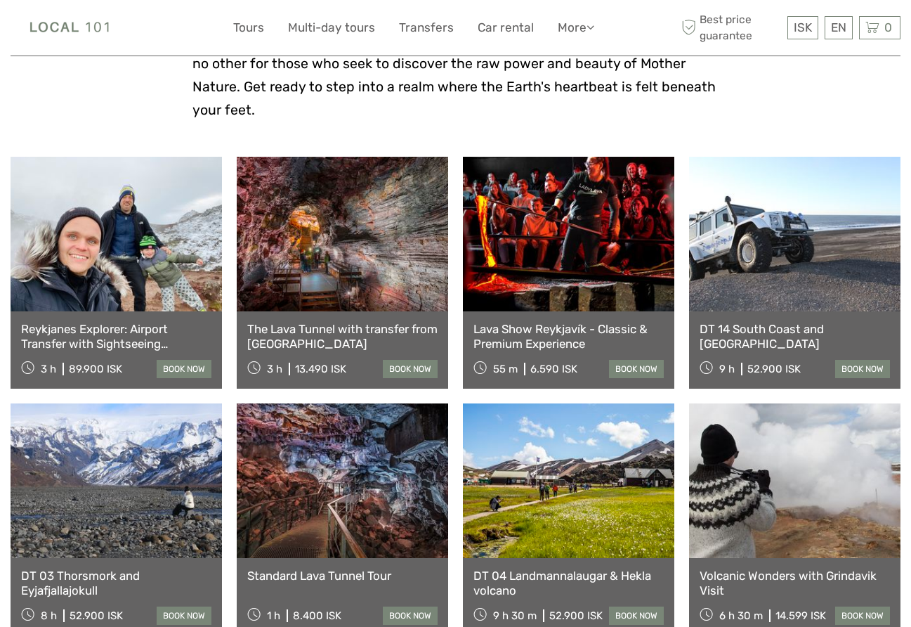
scroll to position [486, 0]
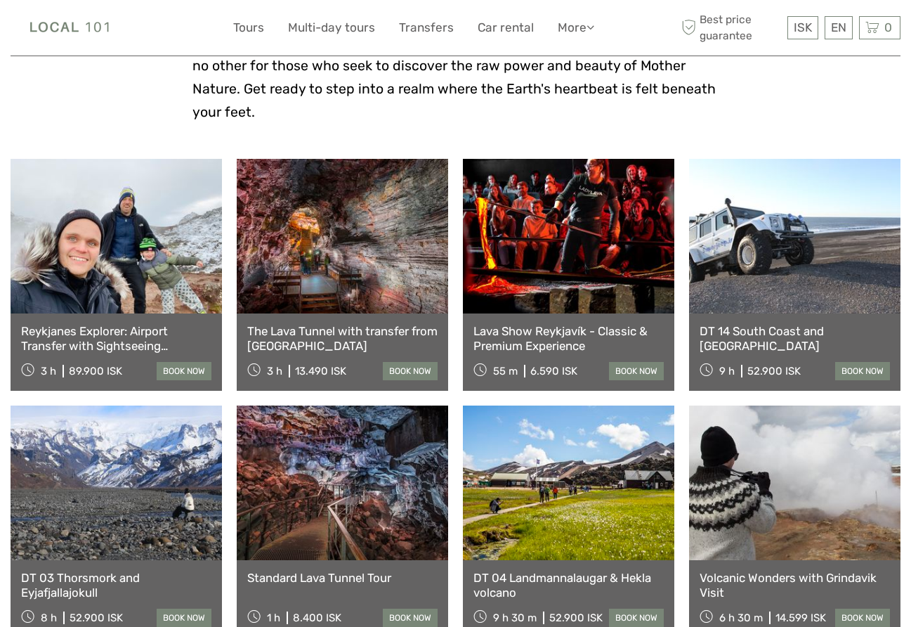
click at [528, 503] on link at bounding box center [568, 482] width 211 height 155
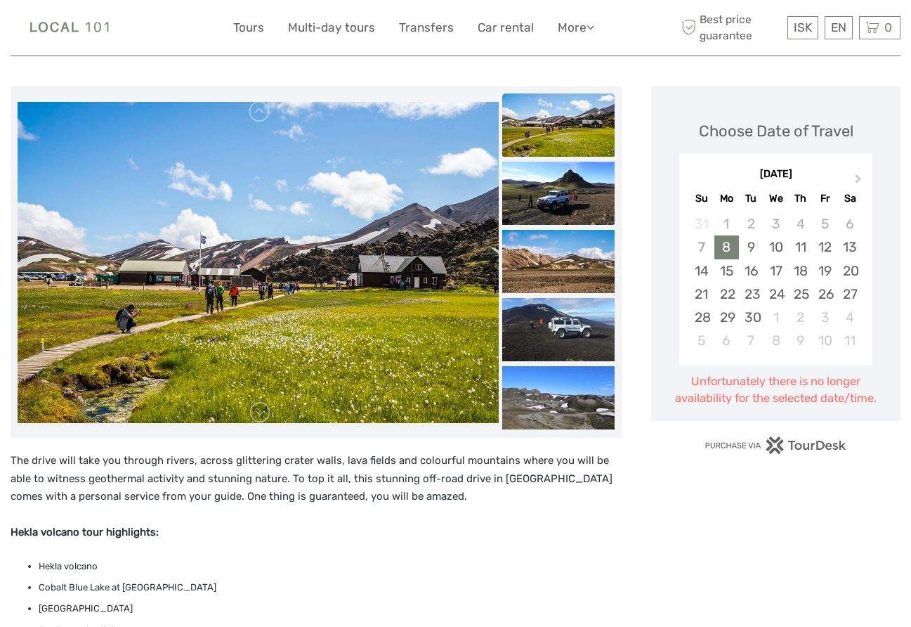
scroll to position [152, 0]
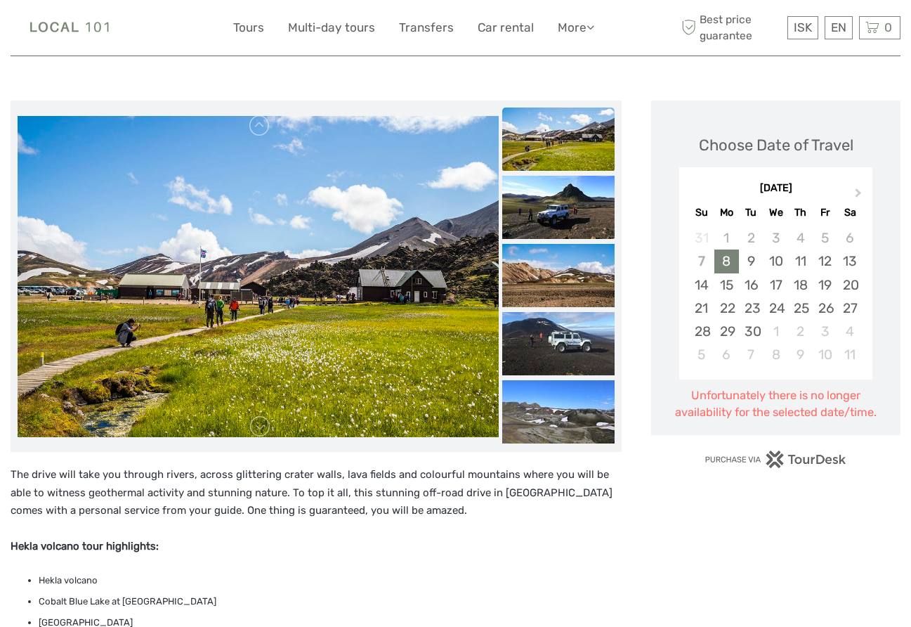
click at [415, 360] on img at bounding box center [258, 276] width 481 height 321
click at [545, 156] on img at bounding box center [558, 138] width 112 height 63
click at [541, 196] on img at bounding box center [558, 207] width 112 height 63
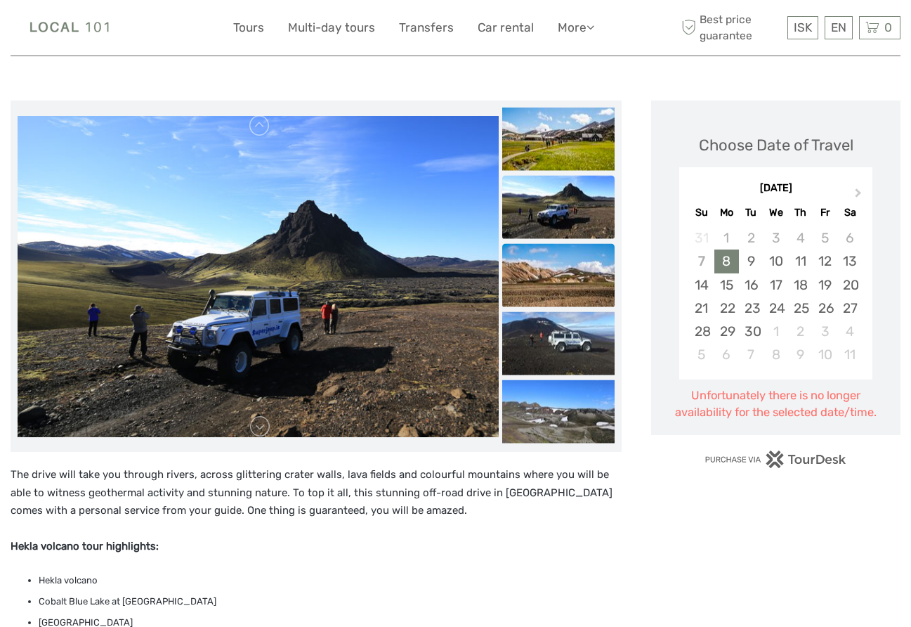
click at [541, 266] on img at bounding box center [558, 275] width 112 height 63
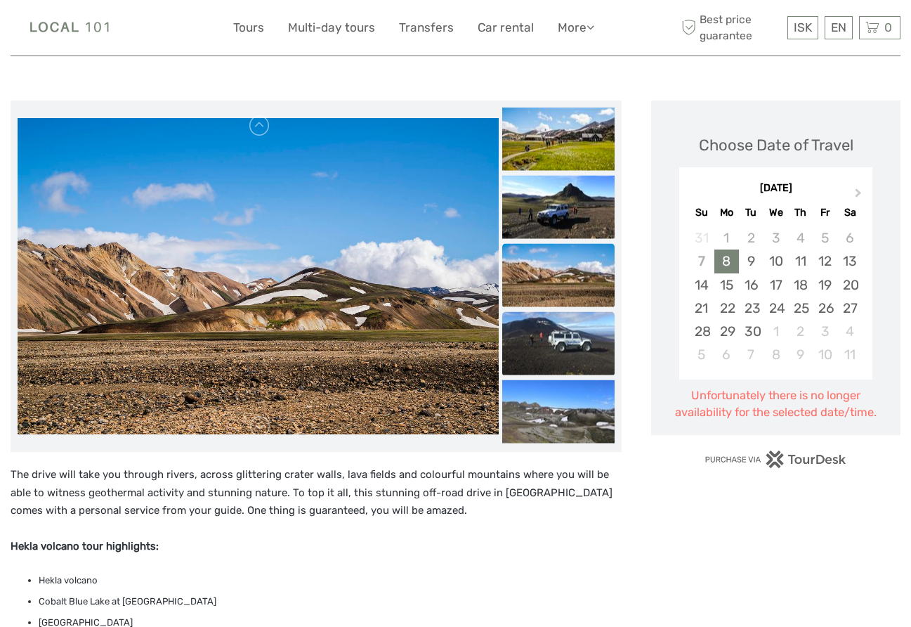
click at [538, 332] on img at bounding box center [558, 343] width 112 height 63
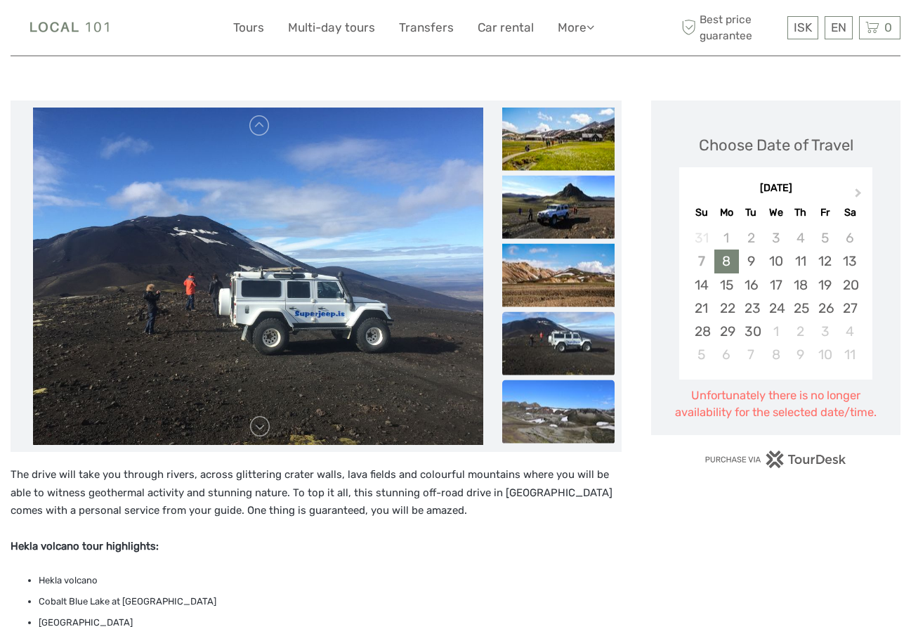
click at [540, 408] on img at bounding box center [558, 411] width 112 height 63
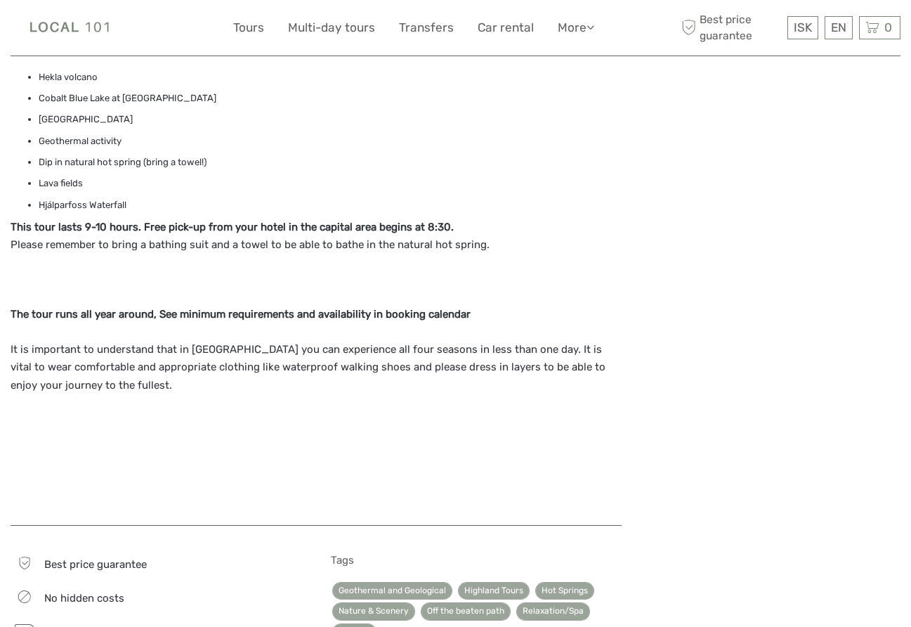
scroll to position [658, 0]
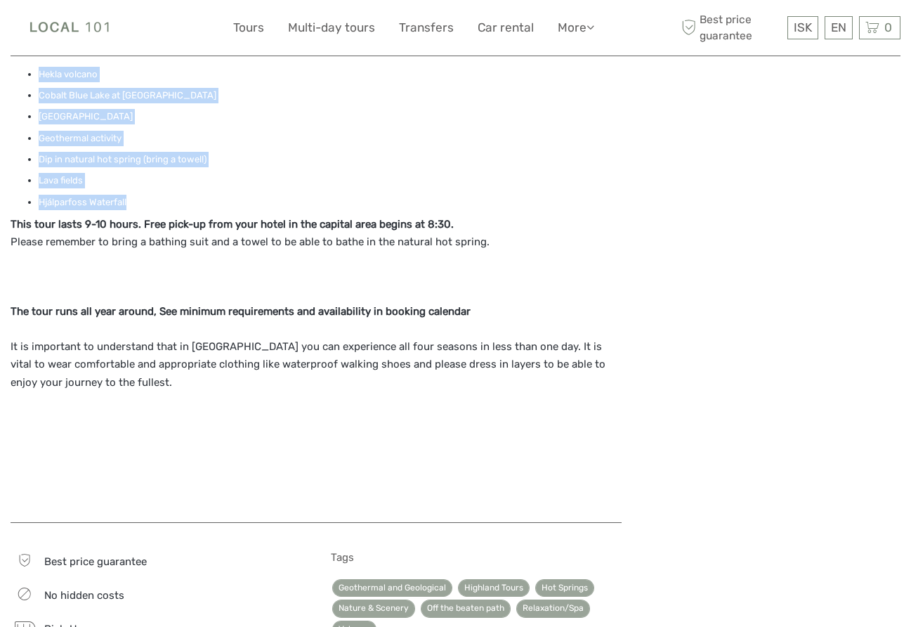
drag, startPoint x: 130, startPoint y: 202, endPoint x: 29, endPoint y: 72, distance: 165.3
click at [29, 72] on ul "Hekla volcano Cobalt Blue Lake at Ljótipollur Frostastaða Lake Geothermal activ…" at bounding box center [316, 138] width 611 height 143
copy ul "Hekla volcano Cobalt Blue Lake at Ljótipollur Frostastaða Lake Geothermal activ…"
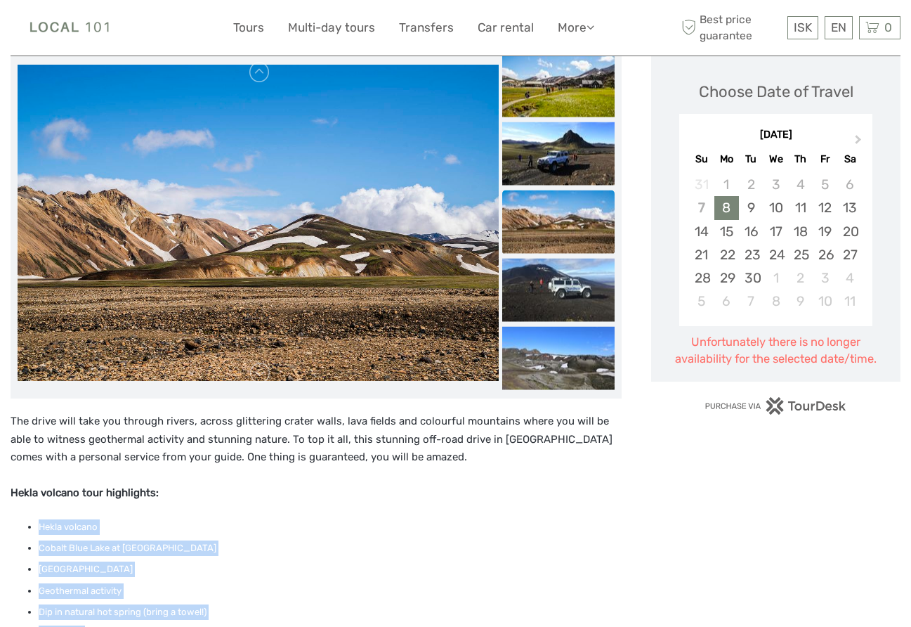
scroll to position [181, 0]
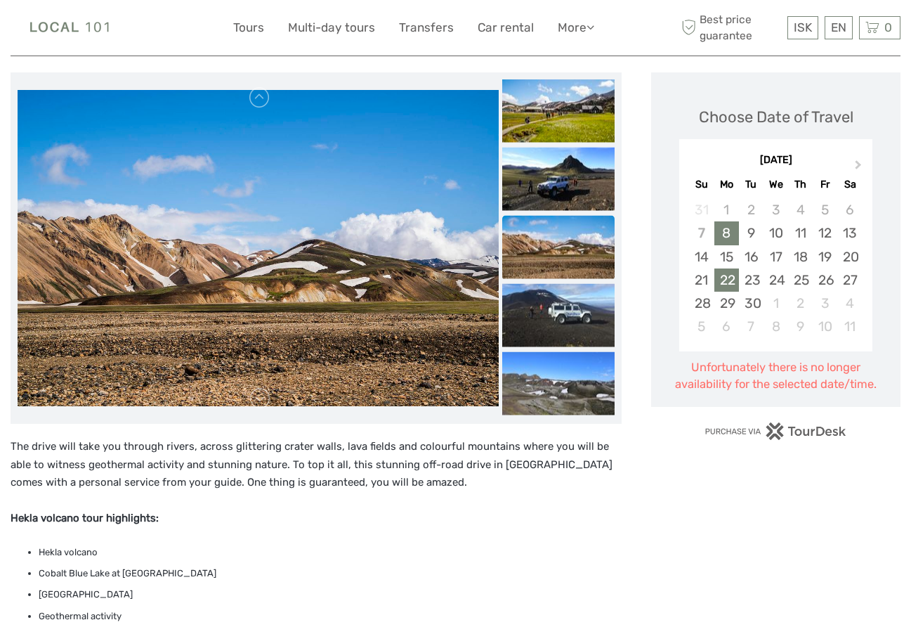
click at [727, 280] on div "22" at bounding box center [727, 279] width 25 height 23
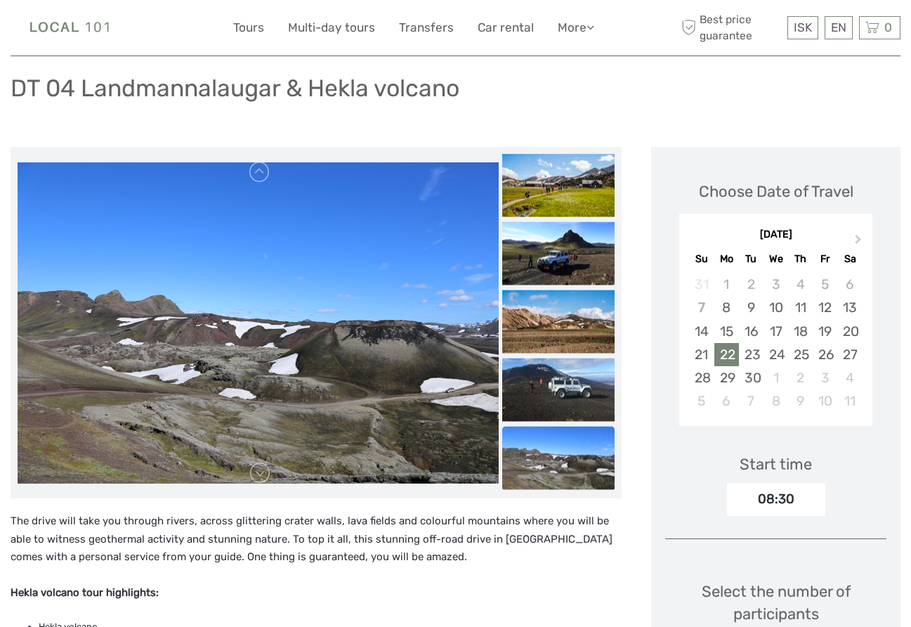
scroll to position [0, 0]
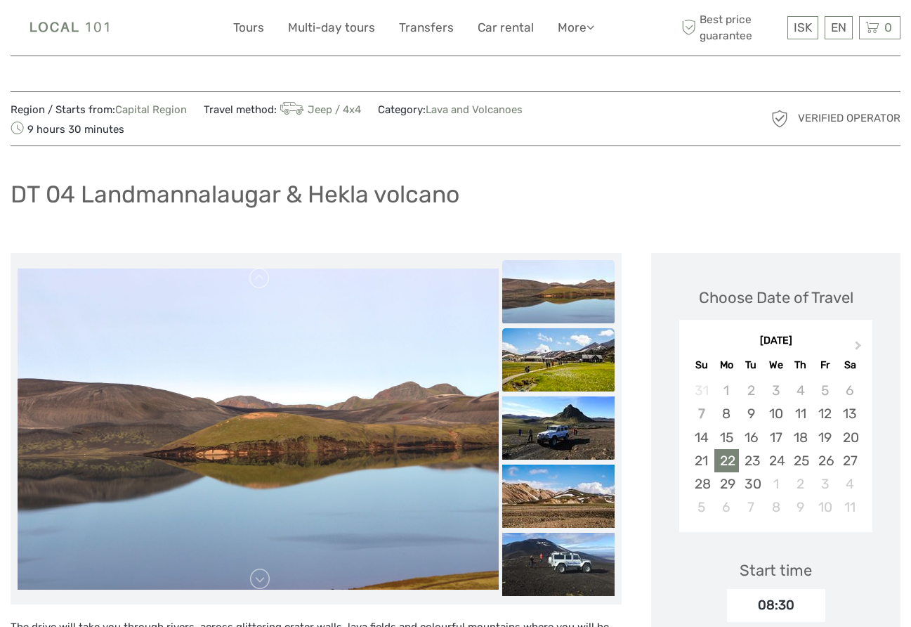
click at [547, 364] on img at bounding box center [558, 359] width 112 height 63
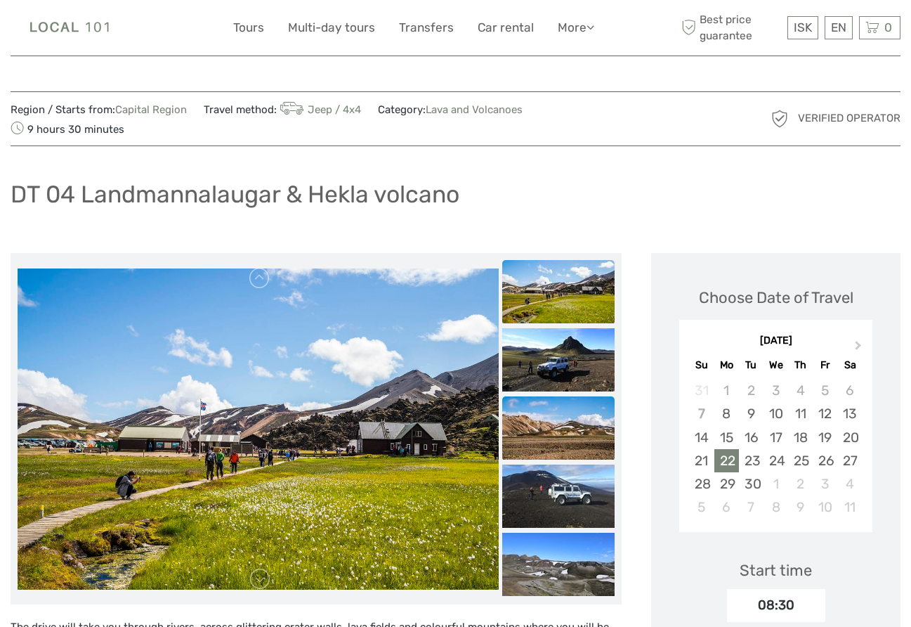
click at [550, 400] on img at bounding box center [558, 427] width 112 height 63
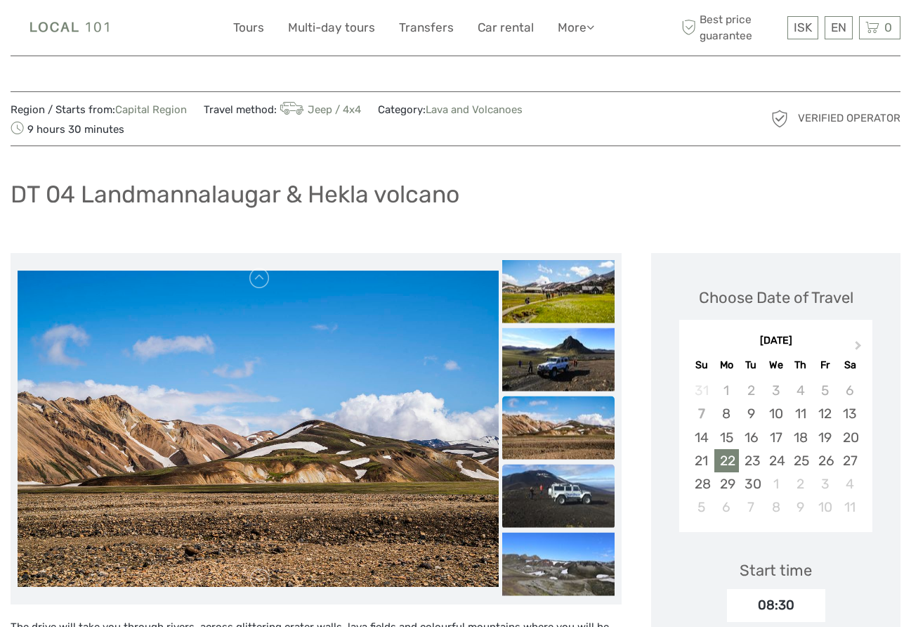
click at [542, 482] on img at bounding box center [558, 495] width 112 height 63
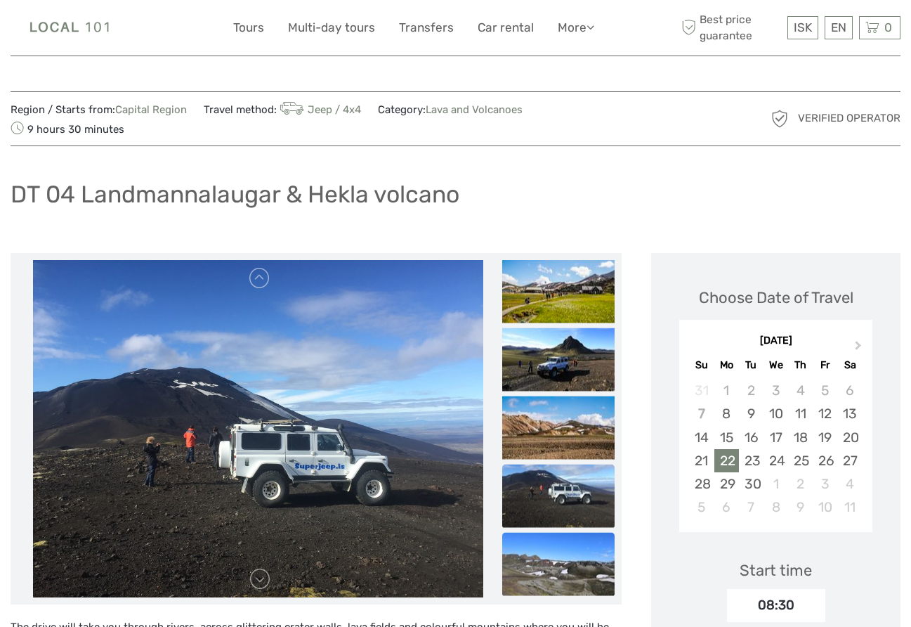
click at [542, 567] on img at bounding box center [558, 564] width 112 height 63
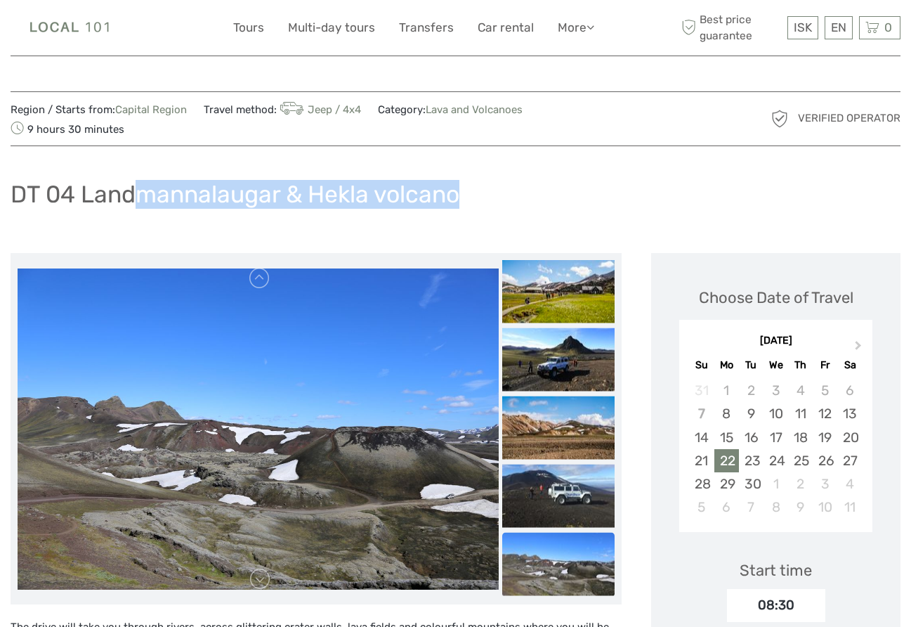
drag, startPoint x: 464, startPoint y: 193, endPoint x: 139, endPoint y: 183, distance: 325.5
click at [139, 183] on div "DT 04 Landmannalaugar & Hekla volcano" at bounding box center [456, 199] width 890 height 51
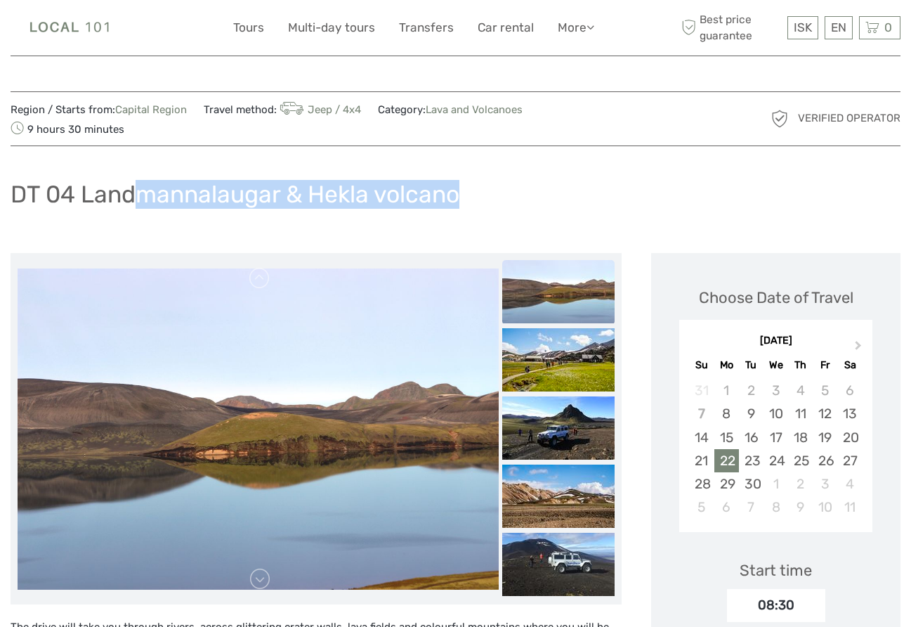
click at [472, 196] on div "DT 04 Landmannalaugar & Hekla volcano" at bounding box center [456, 199] width 890 height 51
drag, startPoint x: 471, startPoint y: 196, endPoint x: 16, endPoint y: 189, distance: 455.3
click at [16, 189] on div "DT 04 Landmannalaugar & Hekla volcano" at bounding box center [456, 199] width 890 height 51
copy h1 "DT 04 Landmannalaugar & Hekla volcano"
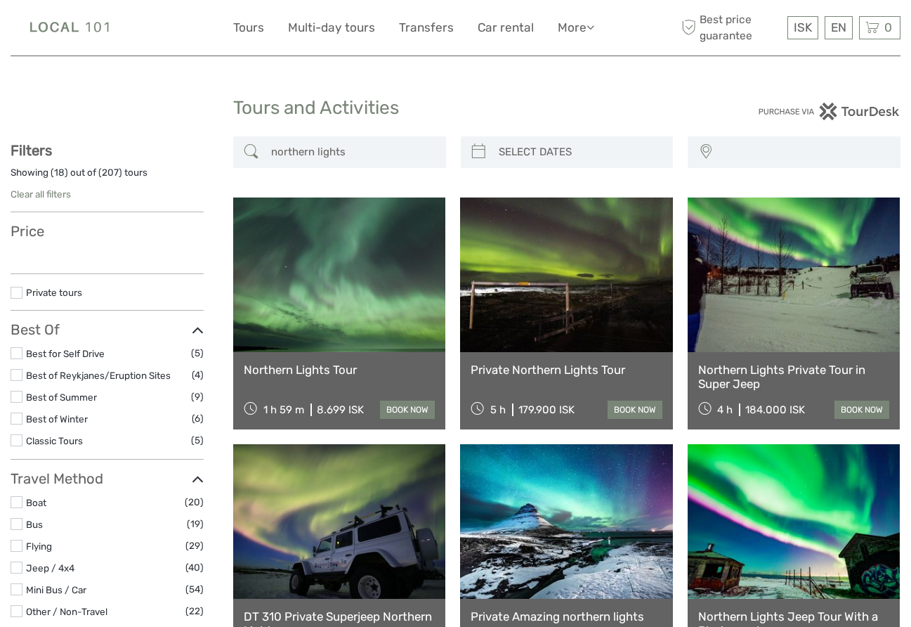
select select
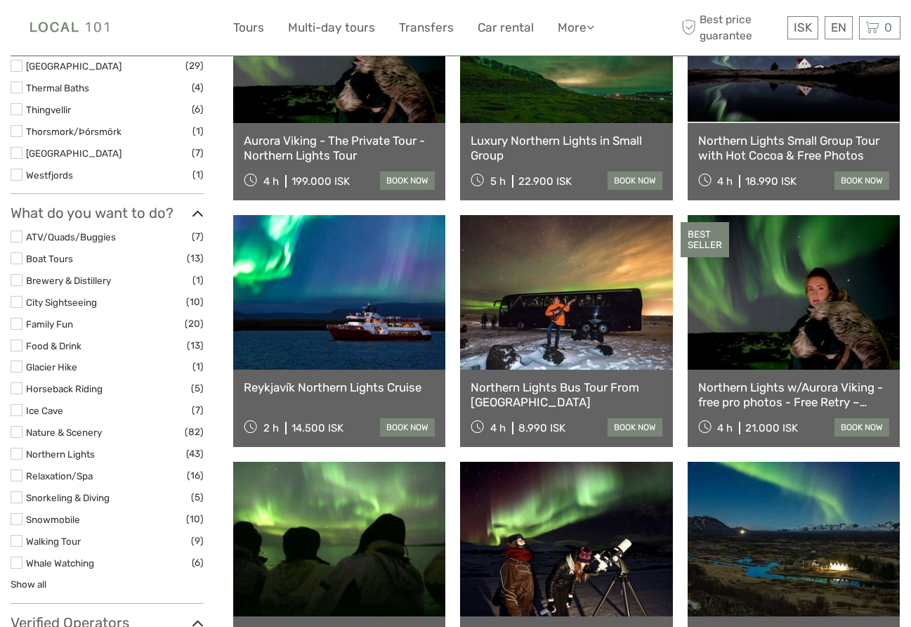
scroll to position [1005, 0]
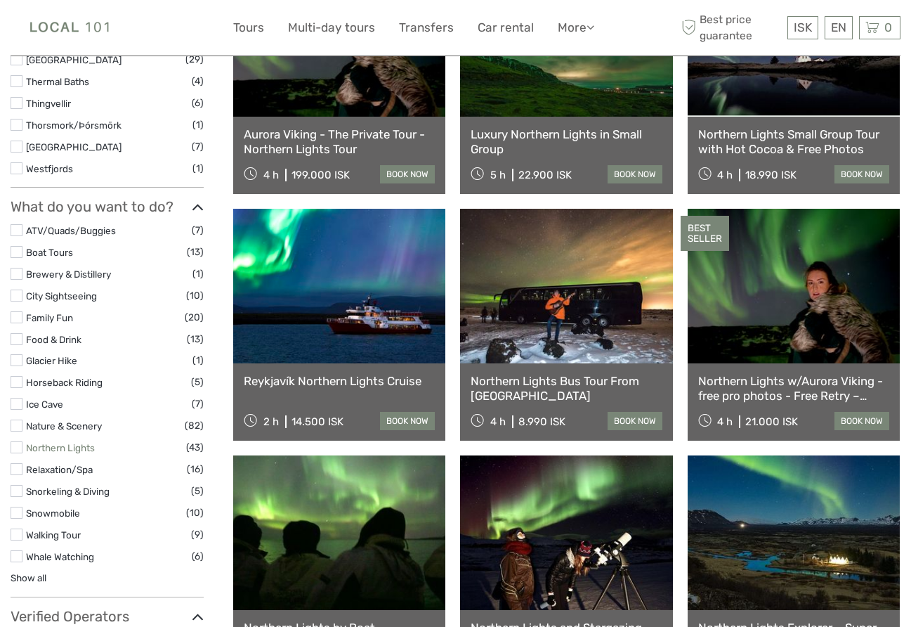
click at [64, 448] on link "Northern Lights" at bounding box center [60, 447] width 69 height 11
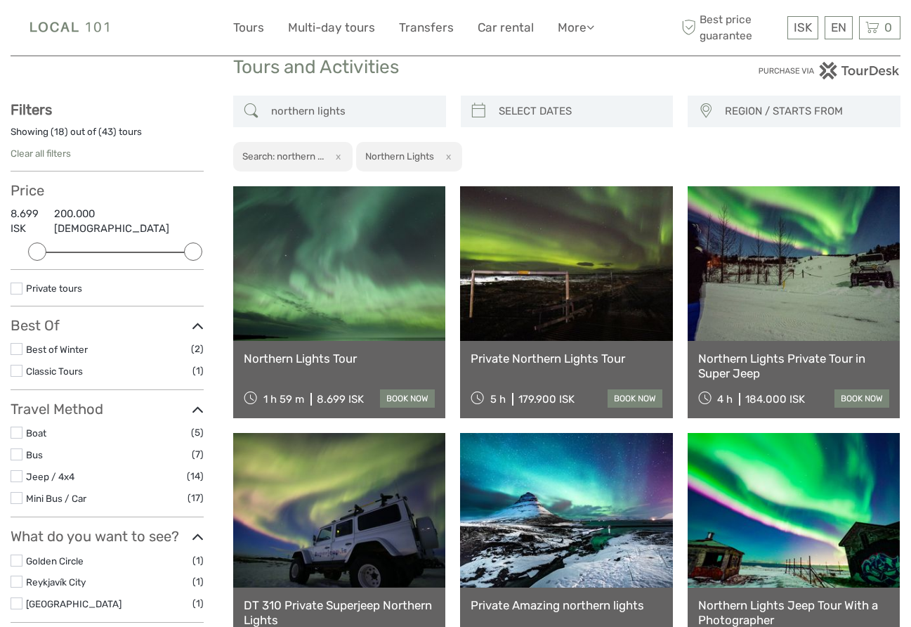
scroll to position [41, 0]
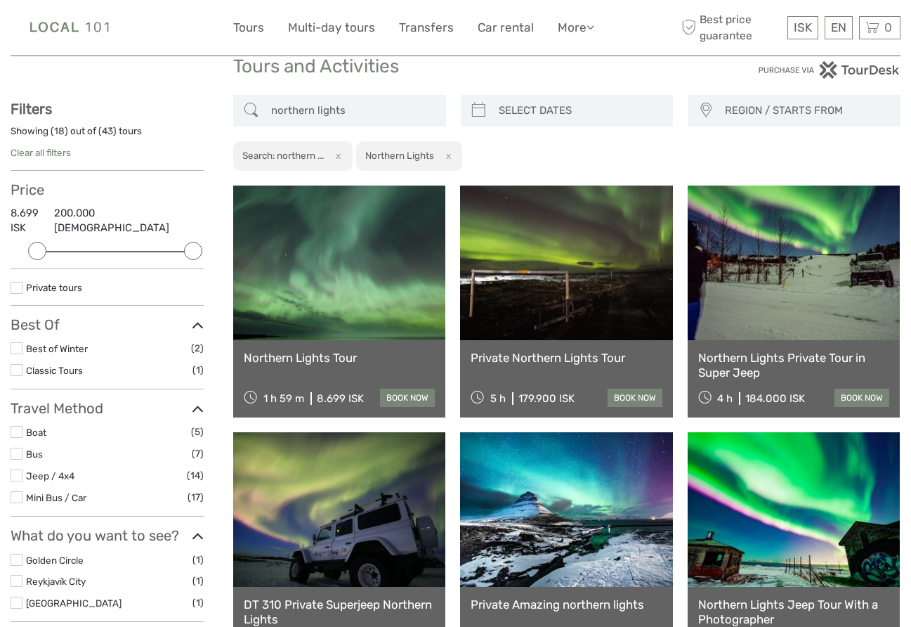
click at [18, 491] on label at bounding box center [17, 497] width 12 height 12
click at [0, 0] on input "checkbox" at bounding box center [0, 0] width 0 height 0
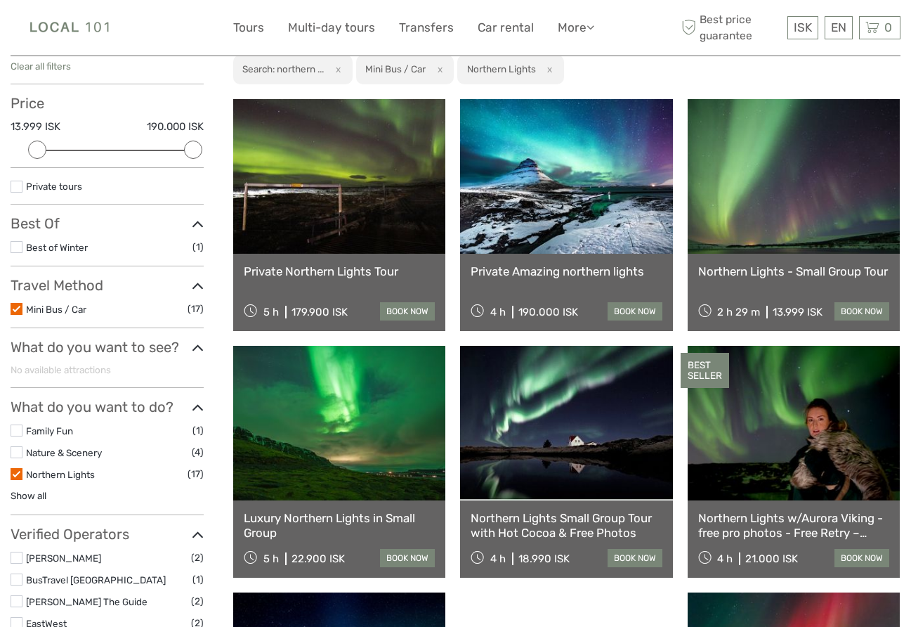
scroll to position [122, 0]
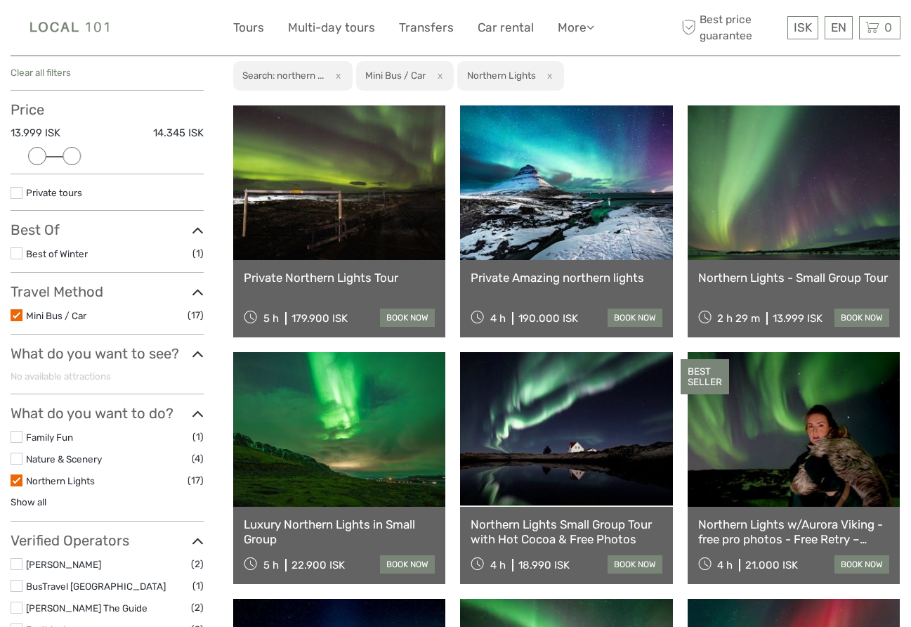
drag, startPoint x: 190, startPoint y: 154, endPoint x: 65, endPoint y: 155, distance: 125.8
click at [65, 155] on div at bounding box center [72, 156] width 18 height 18
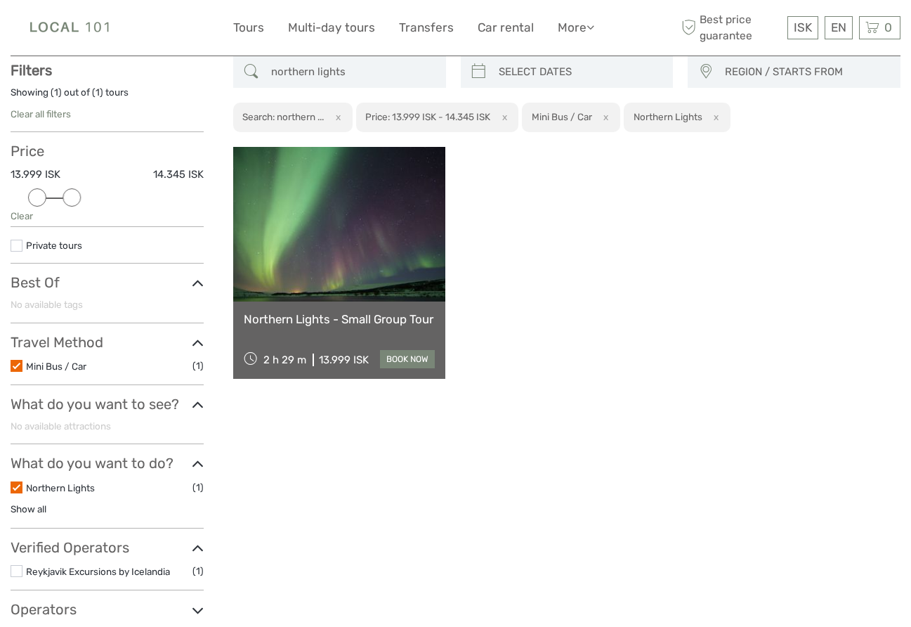
scroll to position [79, 0]
click at [344, 280] on link at bounding box center [339, 225] width 212 height 155
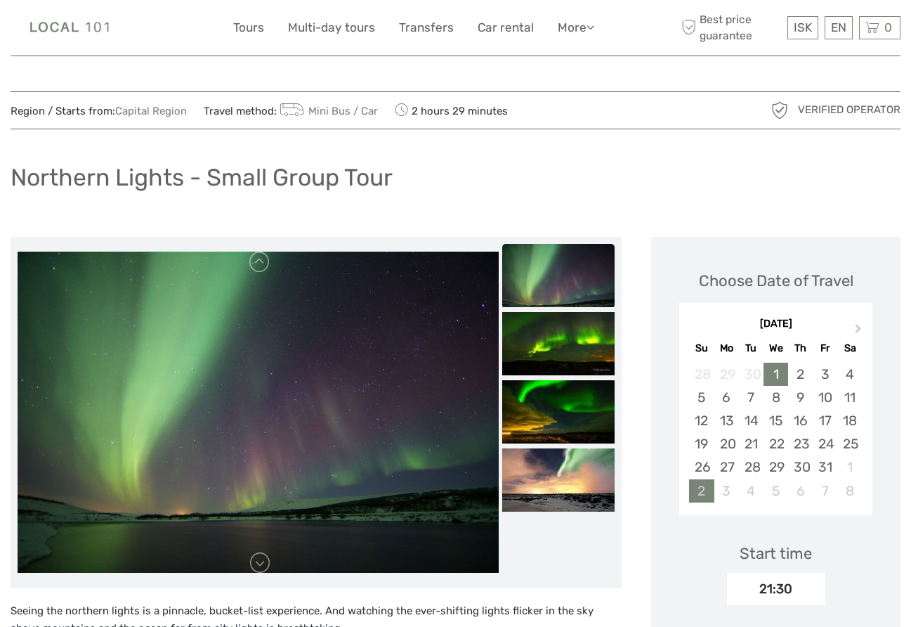
click at [698, 490] on div "2" at bounding box center [701, 490] width 25 height 23
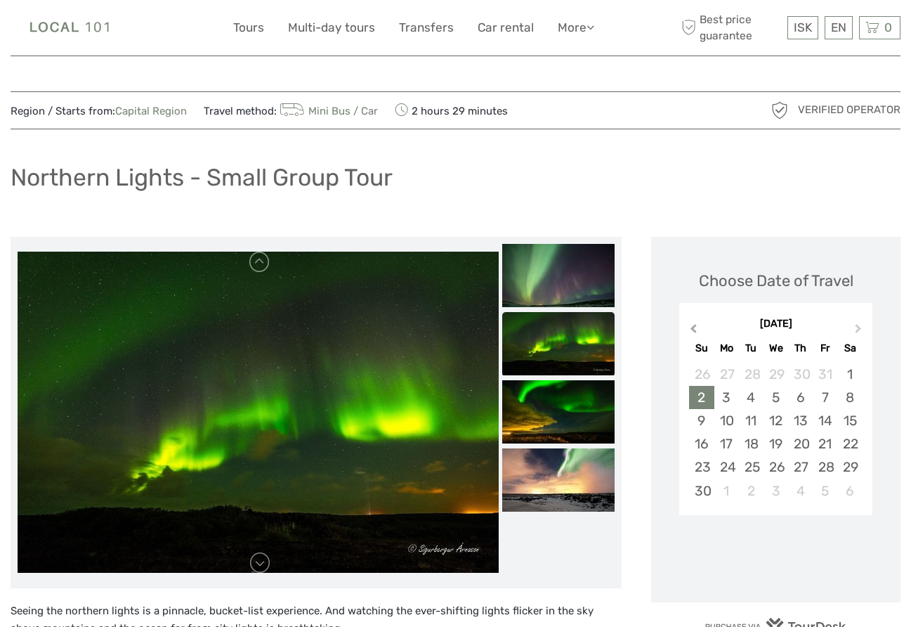
click at [693, 330] on span "Previous Month" at bounding box center [693, 331] width 0 height 20
click at [696, 330] on div "October 2025" at bounding box center [775, 324] width 193 height 15
click at [705, 378] on div "28" at bounding box center [701, 374] width 25 height 23
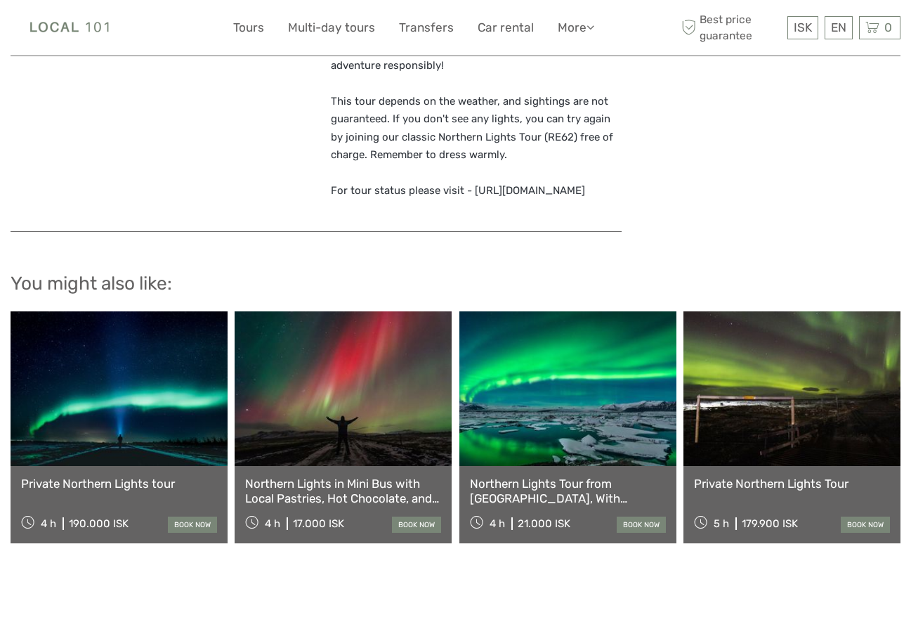
scroll to position [1577, 0]
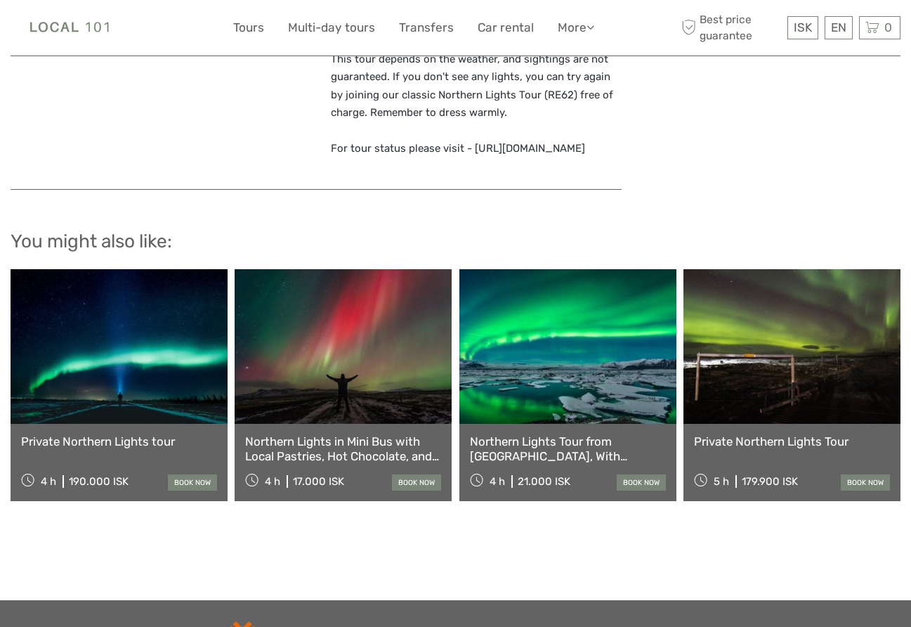
click at [313, 340] on link at bounding box center [343, 346] width 217 height 155
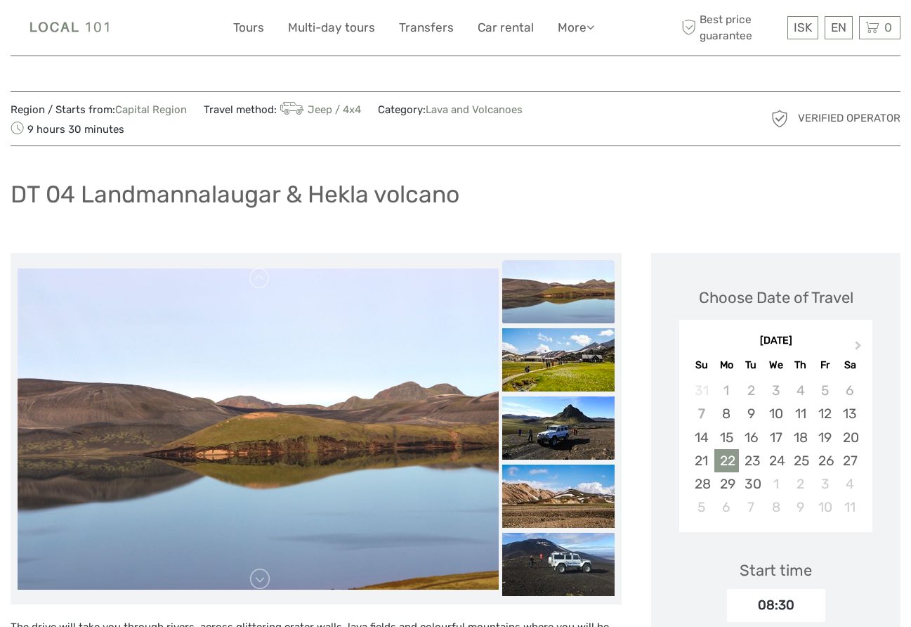
click at [727, 462] on div "22" at bounding box center [727, 460] width 25 height 23
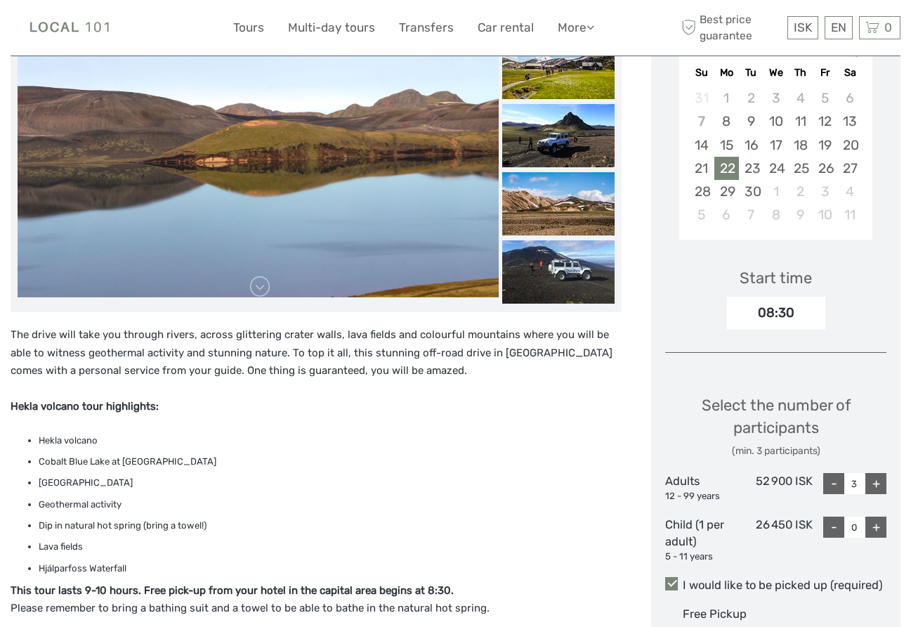
scroll to position [297, 0]
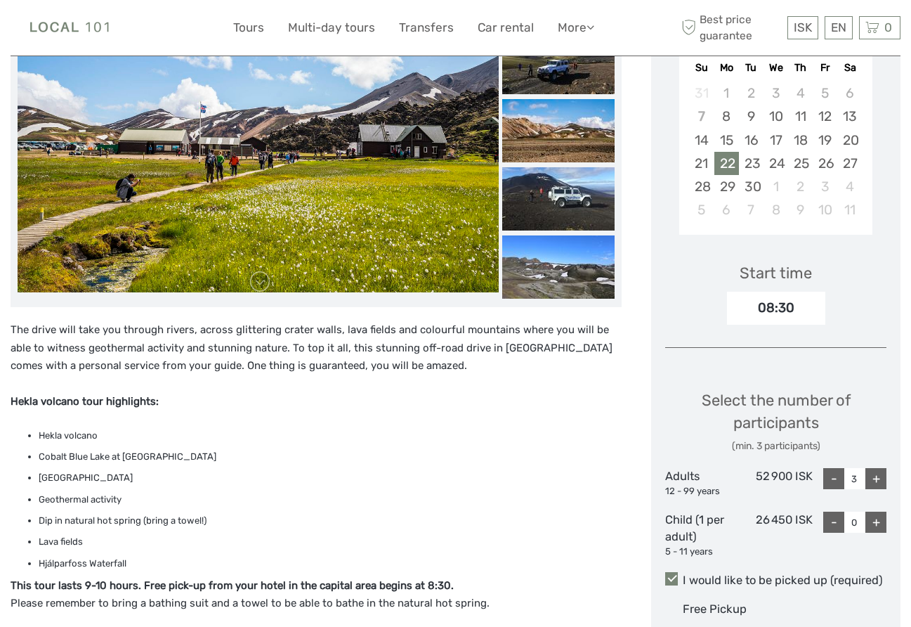
click at [833, 478] on div "-" at bounding box center [833, 478] width 21 height 21
type input "1"
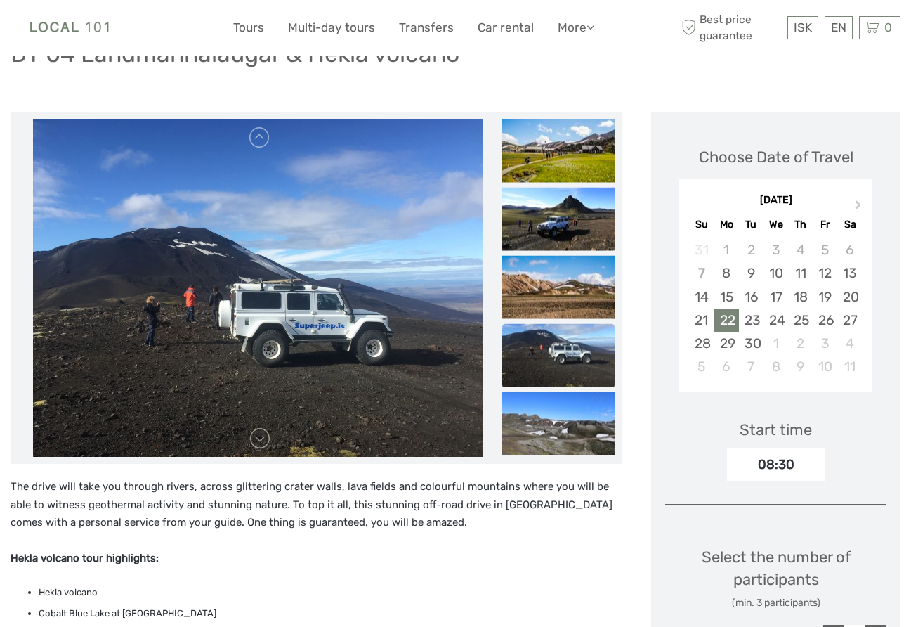
scroll to position [0, 0]
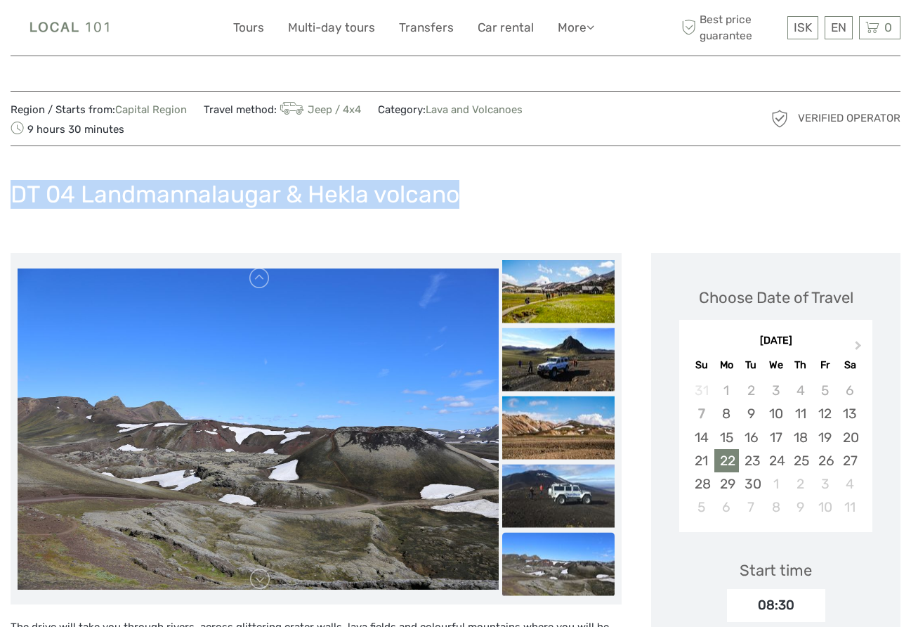
drag, startPoint x: 472, startPoint y: 193, endPoint x: 117, endPoint y: 158, distance: 356.5
copy h1 "DT 04 Landmannalaugar & Hekla volcano"
